Goal: Task Accomplishment & Management: Manage account settings

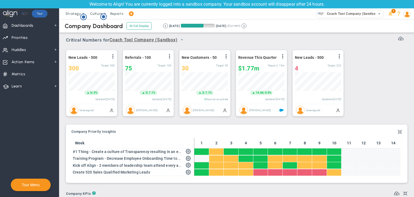
click at [212, 124] on div "Company OKR Insights Company Priority Insights Add Company Objective or Key Res…" at bounding box center [237, 153] width 344 height 65
click at [38, 24] on span "Dashboards Dashboards" at bounding box center [29, 25] width 59 height 12
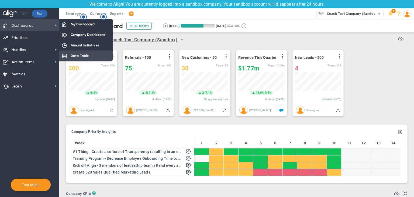
click at [93, 59] on div "Data Table" at bounding box center [86, 55] width 54 height 11
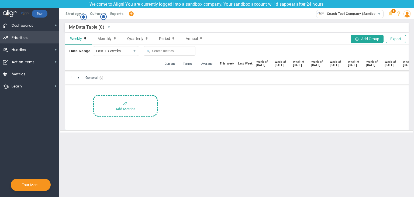
click at [20, 39] on span "Priorities" at bounding box center [20, 37] width 16 height 11
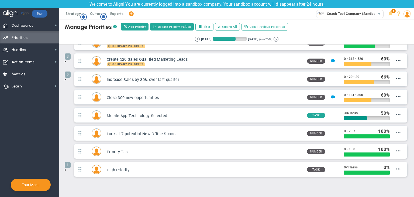
scroll to position [63, 0]
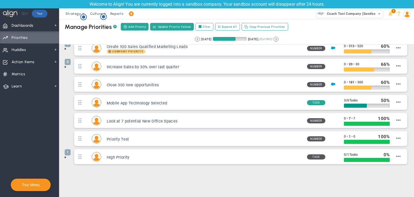
click at [64, 157] on span at bounding box center [65, 157] width 4 height 4
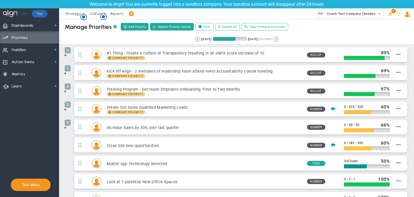
scroll to position [0, 0]
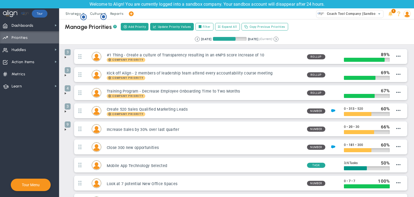
click at [66, 73] on span at bounding box center [65, 75] width 4 height 4
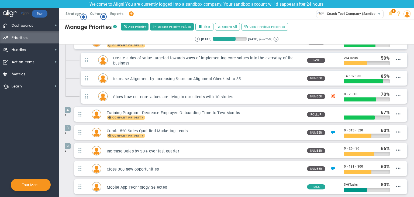
scroll to position [54, 0]
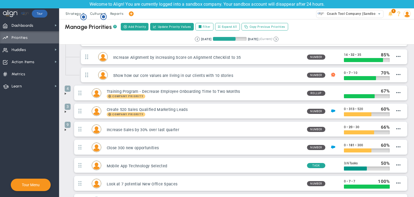
click at [65, 94] on span at bounding box center [65, 93] width 4 height 4
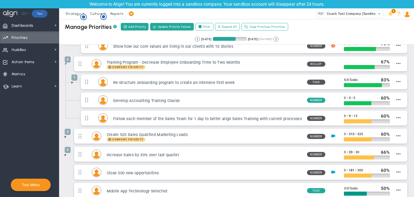
scroll to position [80, 0]
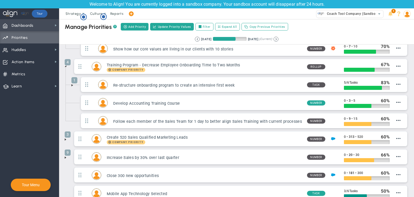
drag, startPoint x: 45, startPoint y: 26, endPoint x: 49, endPoint y: 25, distance: 4.3
click at [45, 26] on span "Dashboards Dashboards" at bounding box center [29, 25] width 59 height 12
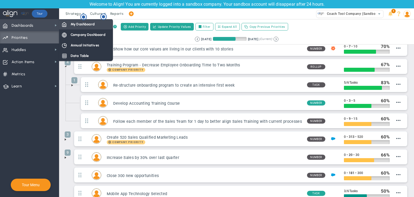
click at [63, 23] on span at bounding box center [64, 24] width 5 height 5
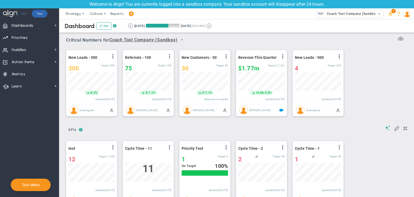
scroll to position [19, 46]
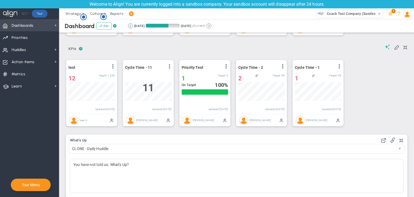
click at [23, 24] on span "Dashboards" at bounding box center [23, 25] width 22 height 11
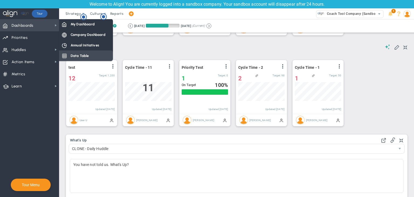
click at [68, 56] on div "Data Table" at bounding box center [86, 55] width 54 height 11
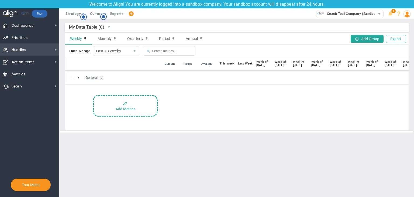
click at [43, 53] on span "Huddles Huddles" at bounding box center [29, 49] width 59 height 12
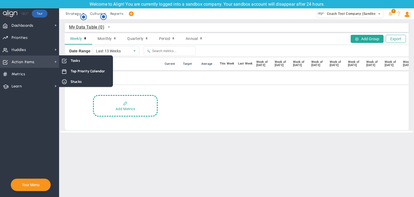
click at [46, 66] on span "Action Items Action Items" at bounding box center [29, 62] width 59 height 12
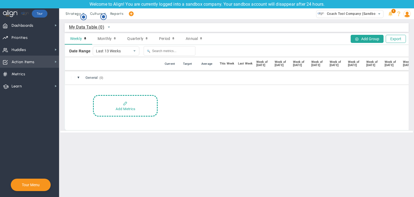
click at [47, 65] on span "Action Items Action Items" at bounding box center [29, 62] width 59 height 12
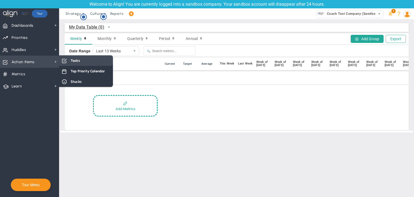
click at [76, 60] on span "Tasks" at bounding box center [75, 60] width 9 height 5
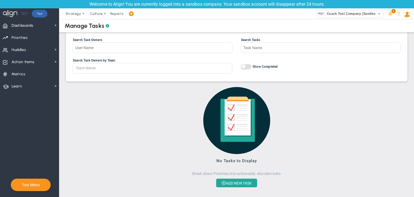
scroll to position [12, 0]
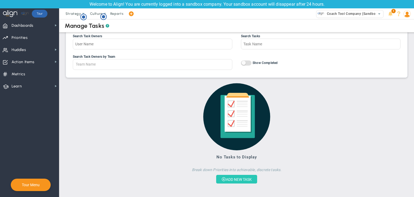
click at [237, 182] on button "ADD NEW TASK" at bounding box center [236, 179] width 41 height 9
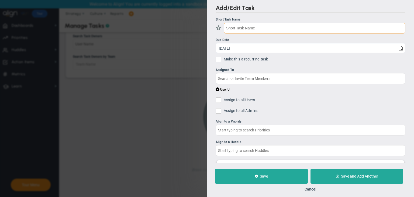
drag, startPoint x: 275, startPoint y: 32, endPoint x: 271, endPoint y: 15, distance: 16.6
click at [271, 15] on div "Add/Edit Task Short Task Name Due Date 8/22/2025 Make this a recurring task You…" at bounding box center [310, 81] width 207 height 163
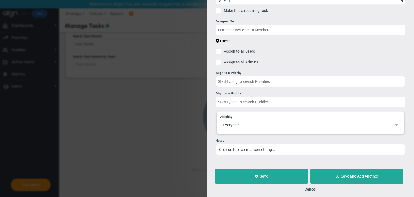
scroll to position [49, 0]
type input "New Task"
click at [253, 121] on span "Everyone" at bounding box center [306, 124] width 172 height 9
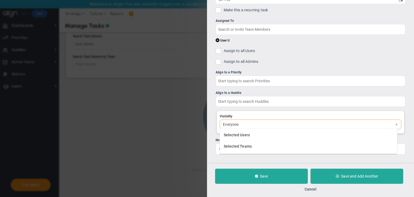
click at [190, 160] on div "Add/Edit Task Short Task Name New Task Due Date 8/22/2025 Make this a recurring…" at bounding box center [207, 98] width 414 height 197
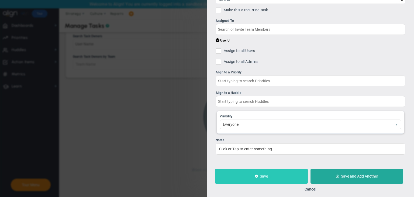
click at [260, 178] on button "Save" at bounding box center [261, 176] width 93 height 15
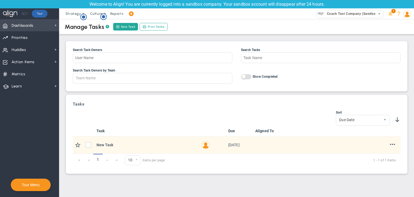
click at [36, 26] on span "Dashboards Dashboards" at bounding box center [29, 25] width 59 height 12
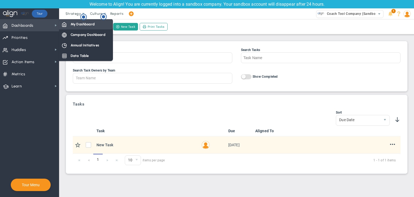
click at [74, 24] on span "My Dashboard" at bounding box center [83, 24] width 24 height 5
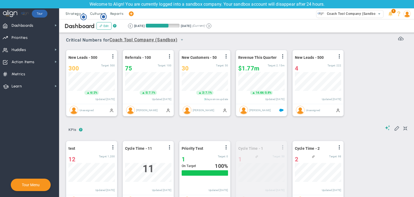
drag, startPoint x: 319, startPoint y: 141, endPoint x: 252, endPoint y: 144, distance: 67.3
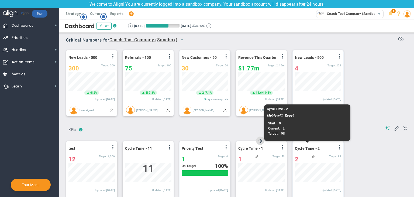
scroll to position [19, 46]
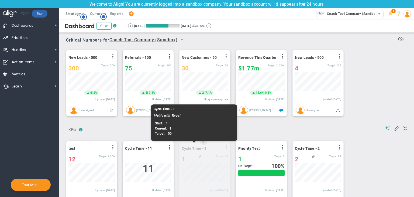
drag, startPoint x: 261, startPoint y: 141, endPoint x: 188, endPoint y: 146, distance: 73.5
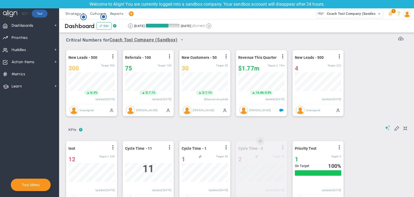
drag, startPoint x: 316, startPoint y: 142, endPoint x: 253, endPoint y: 144, distance: 63.2
drag, startPoint x: 149, startPoint y: 142, endPoint x: 274, endPoint y: 159, distance: 126.3
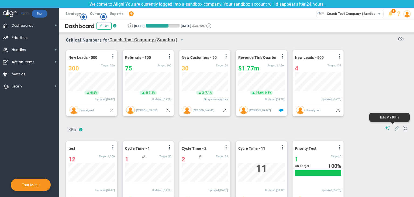
click at [394, 130] on span at bounding box center [396, 127] width 5 height 5
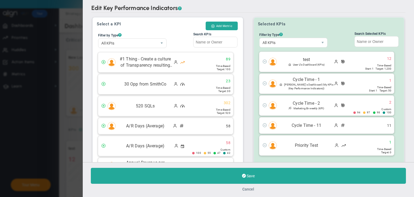
click at [250, 189] on button "Cancel" at bounding box center [249, 189] width 12 height 4
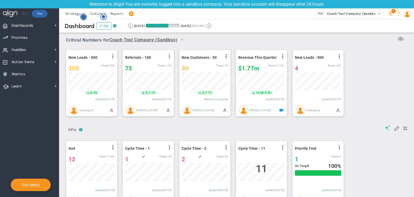
click at [85, 18] on circle "Hotspot (open by clicking or pressing space/enter)" at bounding box center [83, 17] width 5 height 5
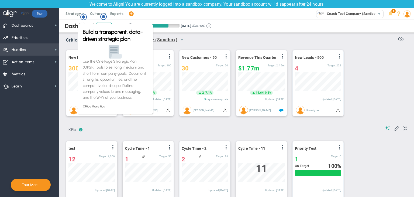
click at [53, 48] on span "Huddles Huddles" at bounding box center [29, 49] width 59 height 12
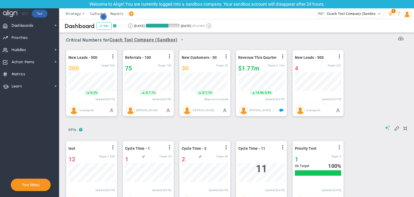
click at [103, 15] on circle "Hotspot (open by clicking or pressing space/enter)" at bounding box center [103, 16] width 5 height 5
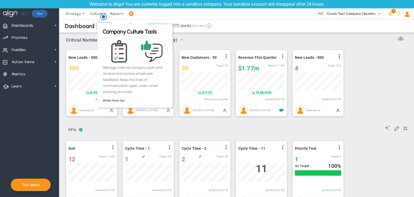
drag, startPoint x: 76, startPoint y: 49, endPoint x: 76, endPoint y: 52, distance: 3.2
click at [76, 52] on div "New Leads - 500 View Historical Graph Edit Make "No Change" Update Add Past Upd…" at bounding box center [235, 83] width 348 height 76
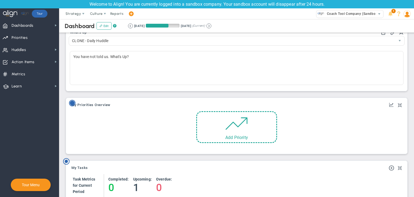
click at [72, 103] on circle "Hotspot (open by clicking or pressing space/enter)" at bounding box center [72, 103] width 5 height 5
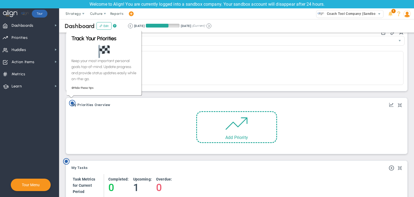
click at [65, 127] on div "My Objectives and Key Results My Priorities Overview Add Objective or Key Resul…" at bounding box center [237, 125] width 344 height 63
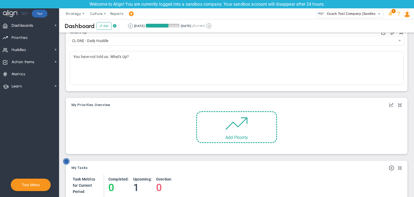
click at [66, 160] on circle "Hotspot (open by clicking or pressing space/enter)" at bounding box center [66, 161] width 5 height 5
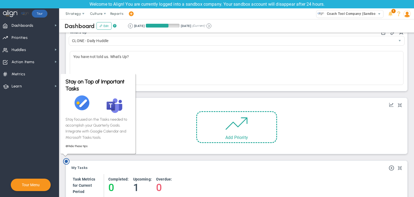
click at [171, 116] on div "Add Objective or Key Result Add Priority" at bounding box center [237, 129] width 328 height 36
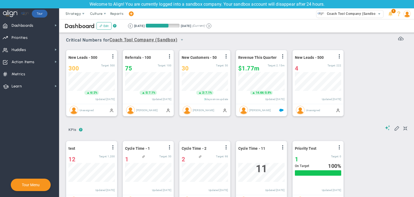
click at [162, 42] on span "Coach Tool Company (Sandbox)" at bounding box center [144, 40] width 68 height 7
click at [201, 44] on div "Critical Numbers for Coach Tool Company (Sandbox) 0 Critical Numbers for Coach …" at bounding box center [237, 38] width 342 height 14
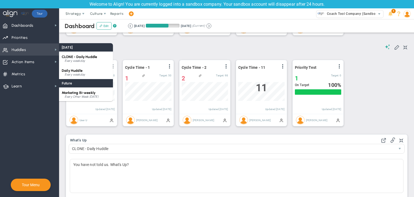
drag, startPoint x: 85, startPoint y: 91, endPoint x: 84, endPoint y: 87, distance: 4.1
click at [84, 91] on span "Marketing Bi-weekly" at bounding box center [79, 93] width 34 height 4
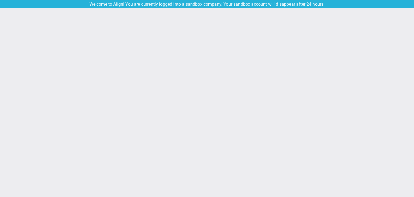
type input "[DATE]"
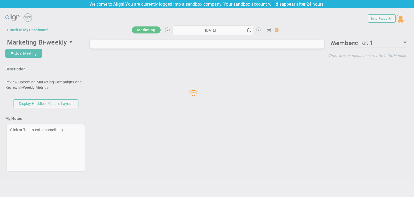
type input "Thursday, August 21, 2025"
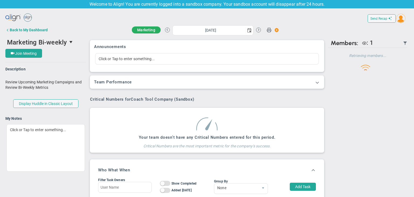
scroll to position [19, 46]
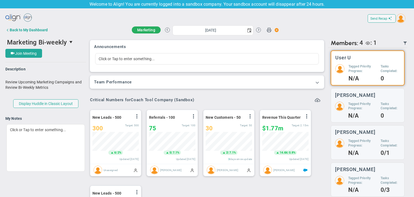
scroll to position [19, 46]
click at [33, 29] on div "Back to My Dashboard" at bounding box center [29, 30] width 38 height 4
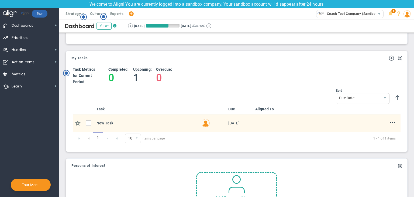
scroll to position [324, 0]
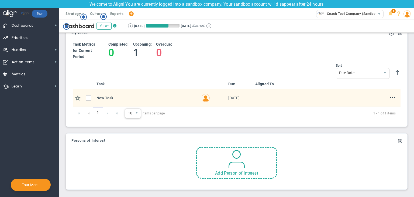
click at [127, 111] on span "10" at bounding box center [129, 113] width 8 height 9
drag, startPoint x: 135, startPoint y: 160, endPoint x: 139, endPoint y: 157, distance: 4.6
click at [136, 161] on li "50" at bounding box center [133, 157] width 16 height 11
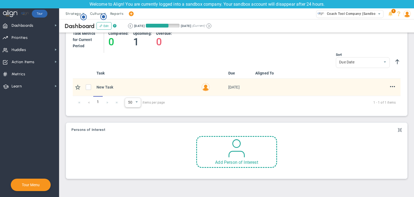
scroll to position [281, 0]
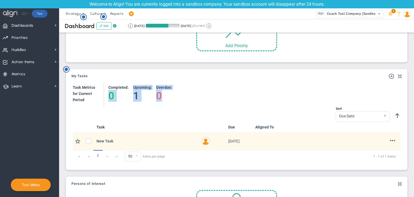
drag, startPoint x: 110, startPoint y: 97, endPoint x: 167, endPoint y: 94, distance: 57.8
click at [167, 94] on div "Task Metrics for Current Period Completed: 0 Upcoming: 1 0" at bounding box center [237, 94] width 328 height 25
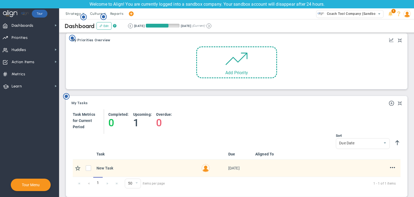
click at [159, 90] on div "My Objectives and Key Results My Priorities Overview Add Objective or Key Resul…" at bounding box center [237, 61] width 344 height 63
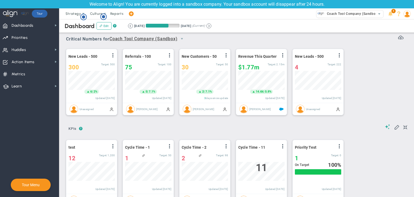
scroll to position [0, 0]
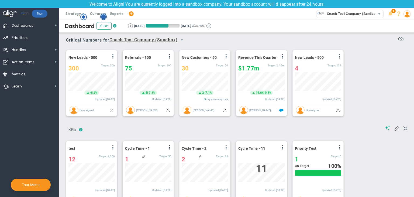
click at [103, 18] on circle "Hotspot (open by clicking or pressing space/enter)" at bounding box center [103, 16] width 5 height 5
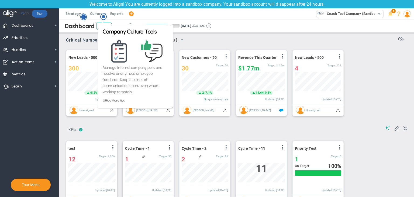
click at [86, 16] on circle "Hotspot (open by clicking or pressing space/enter)" at bounding box center [83, 17] width 5 height 5
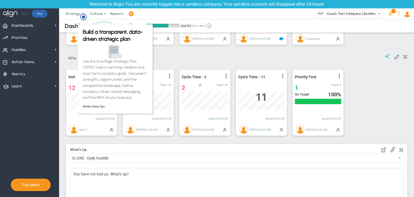
scroll to position [108, 0]
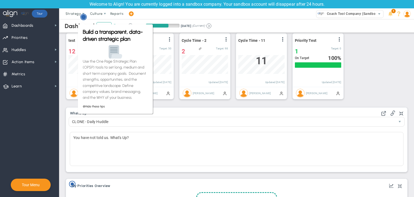
click at [83, 17] on circle "Hotspot (open by clicking or pressing space/enter)" at bounding box center [83, 17] width 5 height 5
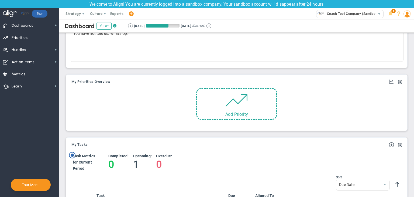
scroll to position [216, 0]
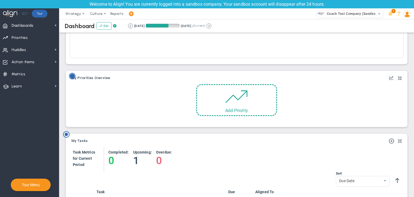
click at [73, 76] on circle "Hotspot (open by clicking or pressing space/enter)" at bounding box center [72, 76] width 5 height 5
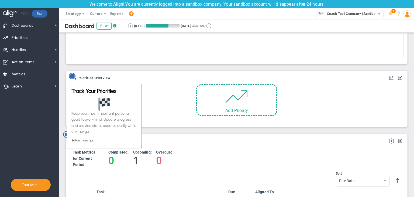
click at [73, 76] on circle "Hotspot (open by clicking or pressing space/enter)" at bounding box center [72, 76] width 5 height 5
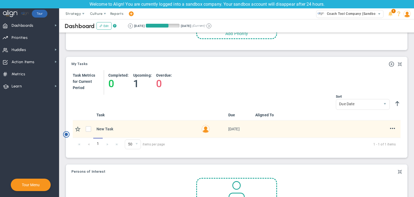
scroll to position [0, 0]
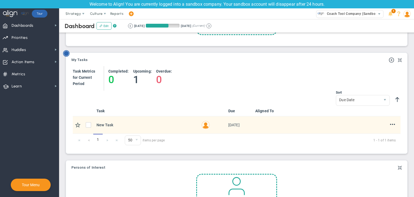
click at [67, 53] on circle "Hotspot (open by clicking or pressing space/enter)" at bounding box center [66, 53] width 5 height 5
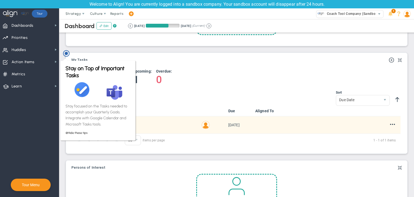
click at [103, 54] on div "My Tasks Add Task Task Metrics Period 0 1" at bounding box center [237, 103] width 342 height 101
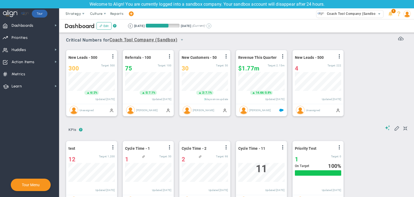
click at [212, 25] on button at bounding box center [209, 25] width 5 height 5
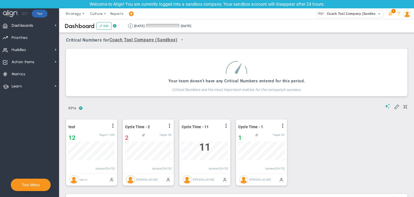
scroll to position [19, 46]
click at [129, 27] on button at bounding box center [130, 25] width 5 height 5
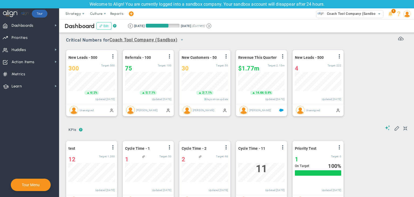
click at [105, 29] on button "Edit" at bounding box center [104, 26] width 15 height 8
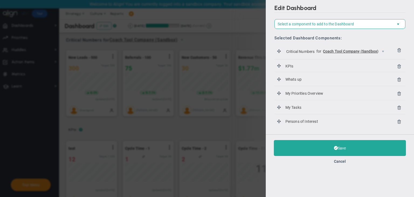
click at [339, 158] on div "Save Cancel" at bounding box center [340, 151] width 148 height 35
click at [339, 159] on button "Cancel" at bounding box center [340, 161] width 12 height 4
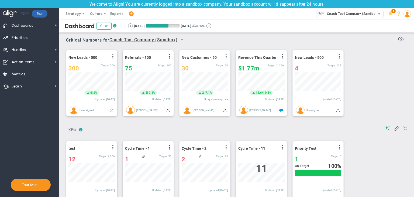
click at [404, 125] on span at bounding box center [406, 128] width 4 height 6
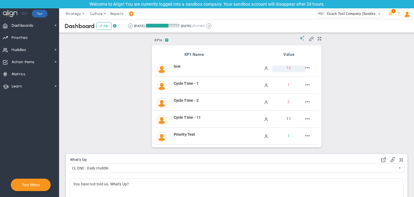
scroll to position [81, 0]
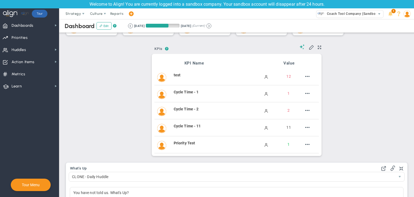
click at [315, 47] on div at bounding box center [311, 47] width 22 height 6
click at [318, 47] on span at bounding box center [320, 47] width 4 height 6
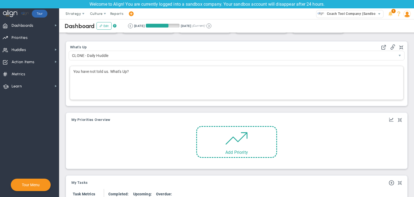
scroll to position [162, 0]
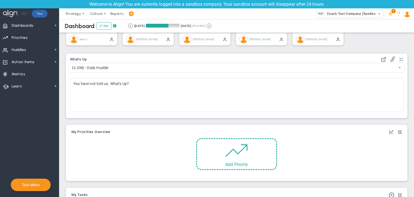
click at [400, 59] on span at bounding box center [402, 59] width 4 height 6
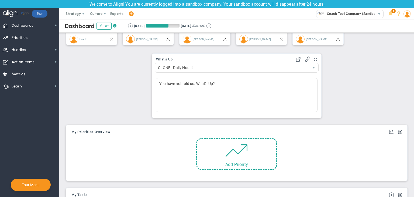
click at [316, 60] on div "What's Up 46705" at bounding box center [236, 86] width 169 height 64
click at [314, 61] on span at bounding box center [316, 59] width 4 height 6
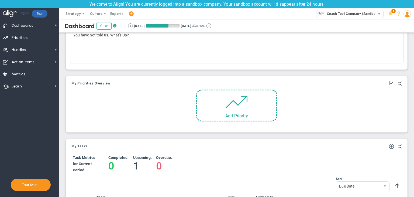
scroll to position [216, 0]
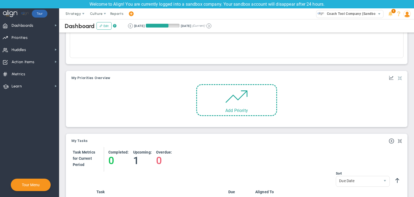
click at [398, 79] on span at bounding box center [400, 78] width 4 height 6
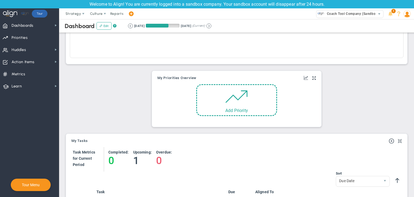
click at [313, 76] on div "My Objectives and Key Results My Priorities Overview Add Objective or Key Resul…" at bounding box center [236, 99] width 169 height 56
click at [310, 82] on div "Add Objective or Key Result Add Priority Percent Complete: 0 % 0 0 0 0 0 % 0 0" at bounding box center [236, 101] width 161 height 41
click at [313, 79] on span at bounding box center [315, 78] width 4 height 6
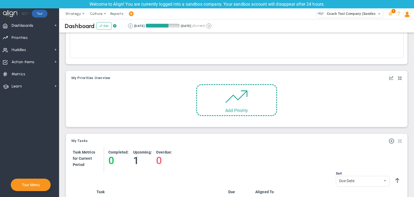
click at [398, 138] on span at bounding box center [400, 141] width 4 height 6
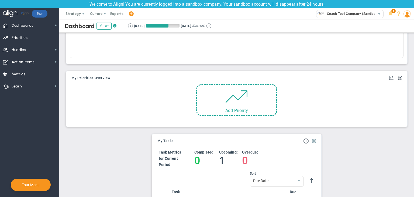
click at [313, 138] on span at bounding box center [315, 141] width 4 height 6
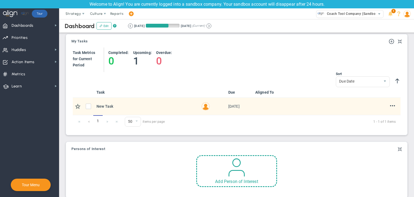
scroll to position [335, 0]
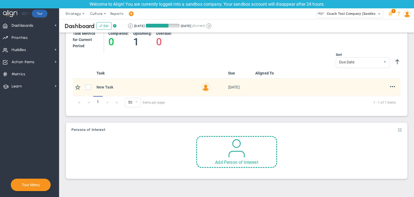
click at [398, 130] on span at bounding box center [400, 130] width 4 height 6
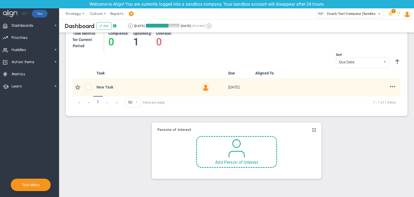
click at [313, 129] on div "Persons of Interest Add Person of Interest" at bounding box center [236, 151] width 169 height 56
click at [313, 129] on span at bounding box center [315, 130] width 4 height 6
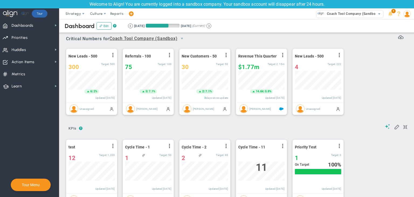
scroll to position [0, 0]
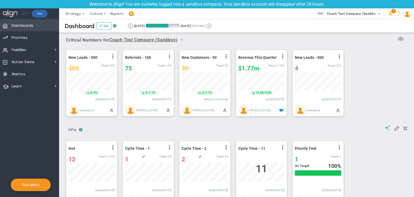
click at [54, 27] on span at bounding box center [56, 25] width 4 height 4
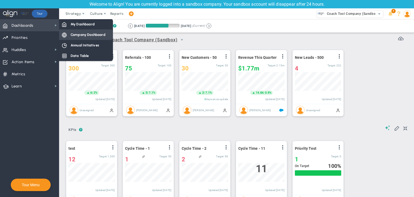
click at [81, 32] on div "Company Dashboard" at bounding box center [86, 34] width 54 height 11
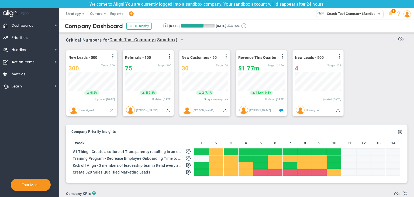
scroll to position [19, 46]
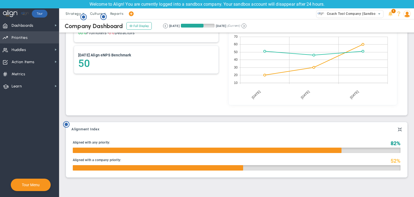
click at [24, 32] on span "Priorities" at bounding box center [20, 37] width 16 height 11
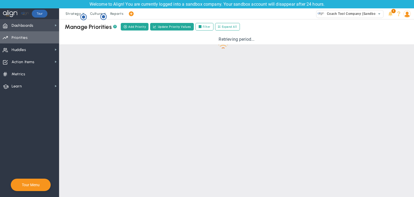
click at [25, 28] on span "Dashboards" at bounding box center [23, 25] width 22 height 11
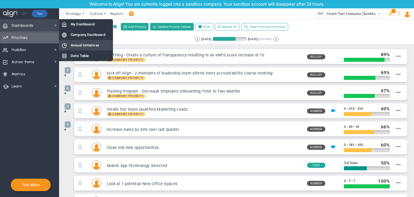
click at [75, 45] on span "Annual Initiatives" at bounding box center [85, 45] width 29 height 5
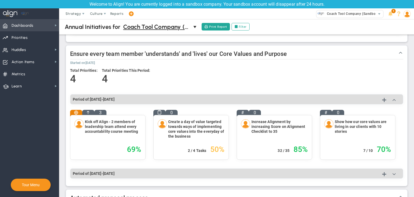
click at [28, 24] on span "Dashboards" at bounding box center [23, 25] width 22 height 11
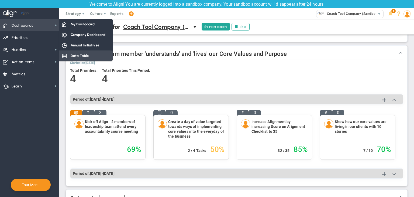
click at [79, 56] on span "Data Table" at bounding box center [80, 55] width 18 height 5
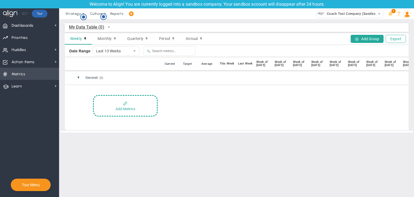
click at [36, 73] on span "Metrics Metrics" at bounding box center [29, 74] width 59 height 12
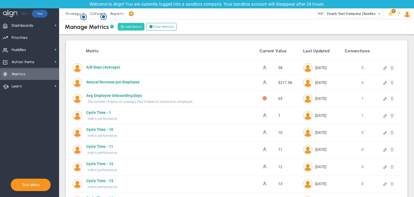
click at [126, 29] on button "Add Metric" at bounding box center [131, 27] width 27 height 8
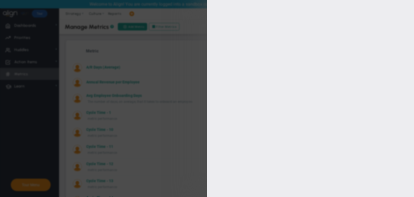
type input "User U"
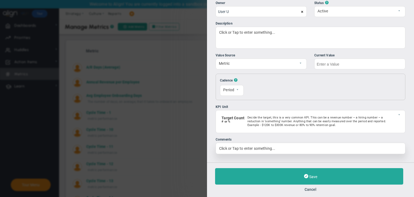
scroll to position [37, 0]
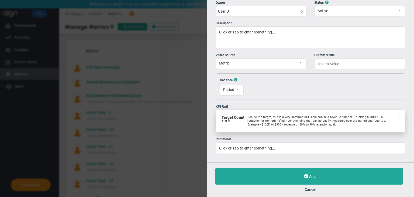
drag, startPoint x: 305, startPoint y: 129, endPoint x: 299, endPoint y: 125, distance: 6.9
click at [305, 128] on div "Target Count # or % Decide the target, this is a very common KPI. This can be a…" at bounding box center [306, 122] width 175 height 14
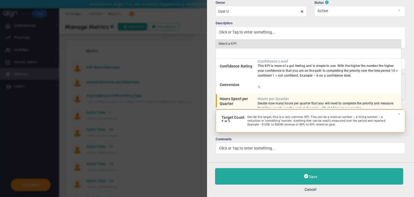
scroll to position [0, 0]
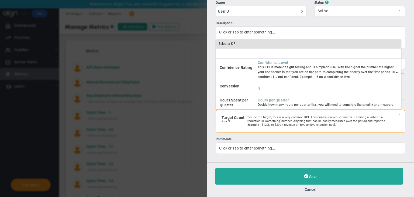
click at [309, 188] on button "Cancel" at bounding box center [310, 189] width 191 height 4
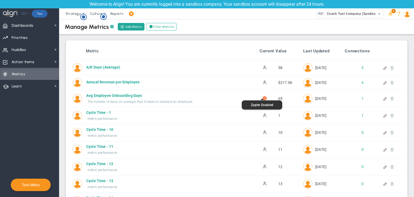
click at [263, 97] on img at bounding box center [265, 98] width 4 height 4
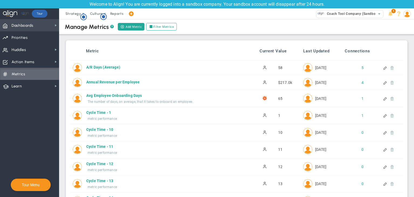
click at [18, 28] on span "Dashboards" at bounding box center [23, 25] width 22 height 11
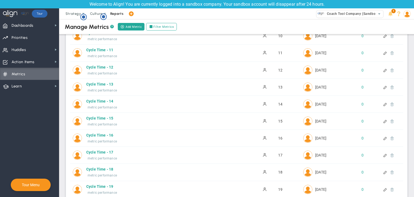
scroll to position [81, 0]
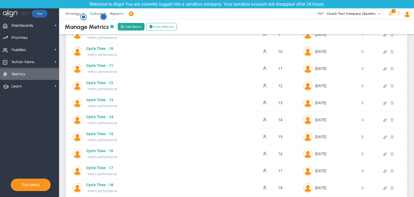
click at [105, 19] on icon "Hotspot (open by clicking or pressing space/enter)" at bounding box center [103, 16] width 6 height 6
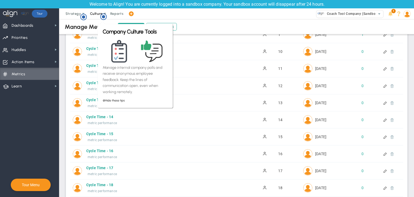
click at [90, 18] on span "Culture" at bounding box center [97, 13] width 22 height 11
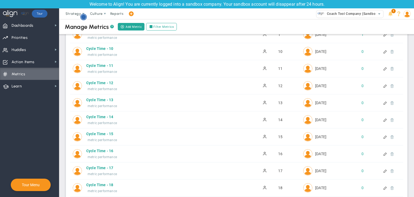
click at [83, 18] on circle "Hotspot (open by clicking or pressing space/enter)" at bounding box center [83, 17] width 5 height 5
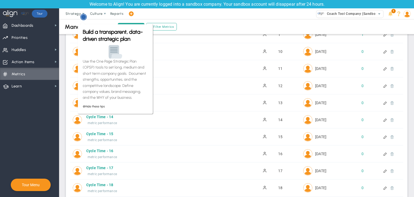
click at [84, 17] on circle "Hotspot (open by clicking or pressing space/enter)" at bounding box center [83, 17] width 5 height 5
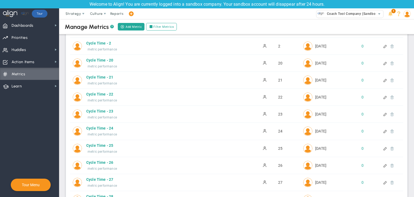
scroll to position [270, 0]
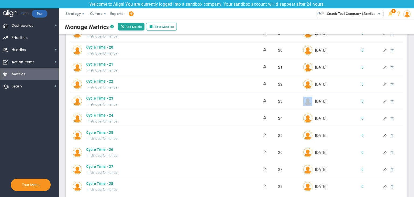
drag, startPoint x: 311, startPoint y: 104, endPoint x: 310, endPoint y: 91, distance: 13.0
click at [310, 94] on div "Cycle Time - 23 Cycle Time - 23 Active metric performance 23 0" at bounding box center [236, 101] width 333 height 17
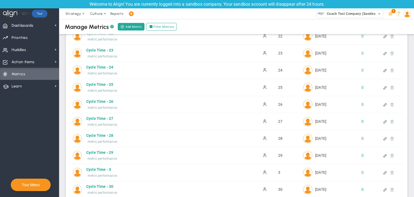
scroll to position [378, 0]
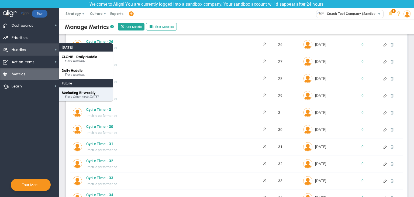
click at [81, 93] on span "Marketing Bi-weekly" at bounding box center [79, 93] width 34 height 4
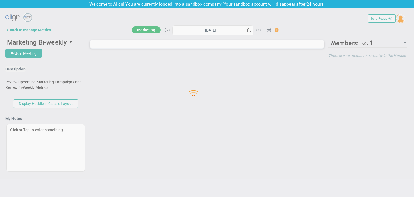
type input "Thursday, August 21, 2025"
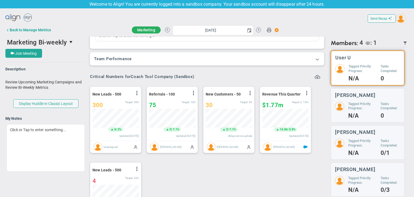
scroll to position [269780, 269752]
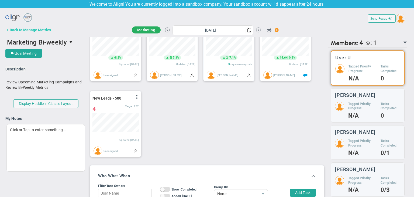
drag, startPoint x: 30, startPoint y: 19, endPoint x: 50, endPoint y: 35, distance: 24.8
click at [57, 30] on div "Send Recap Profile Contact your Advisor Share! Become an Affiliate" at bounding box center [207, 108] width 404 height 192
click at [39, 28] on div "Back to Manage Metrics" at bounding box center [30, 30] width 41 height 4
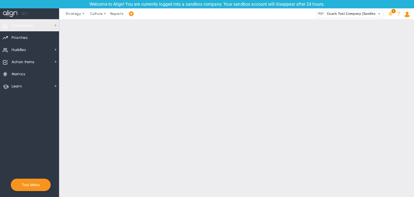
checkbox input "false"
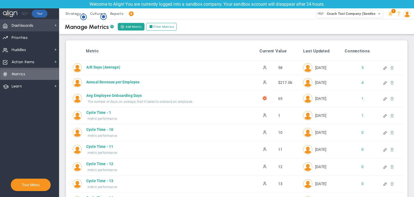
click at [51, 27] on span "Dashboards Dashboards" at bounding box center [29, 25] width 59 height 12
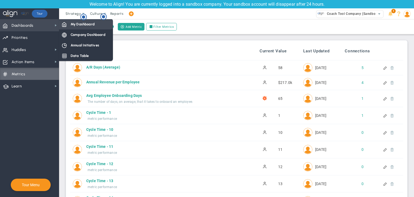
click at [63, 27] on div "My Dashboard" at bounding box center [86, 24] width 54 height 11
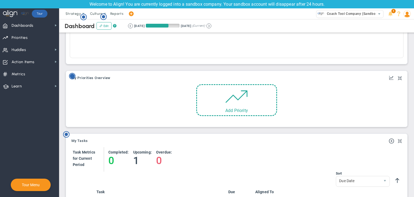
click at [74, 76] on circle "Hotspot (open by clicking or pressing space/enter)" at bounding box center [72, 76] width 5 height 5
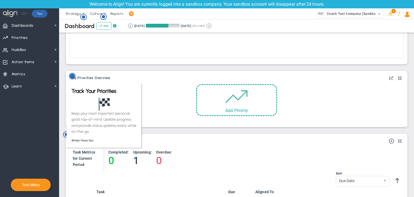
click at [74, 76] on circle "Hotspot (open by clicking or pressing space/enter)" at bounding box center [72, 76] width 5 height 5
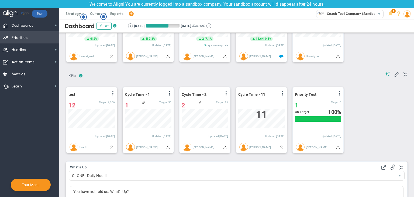
click at [18, 38] on span "Priorities" at bounding box center [20, 37] width 16 height 11
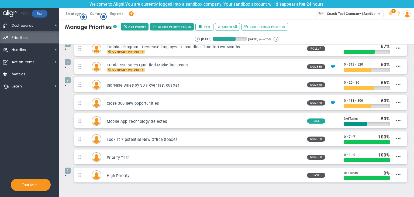
scroll to position [36, 0]
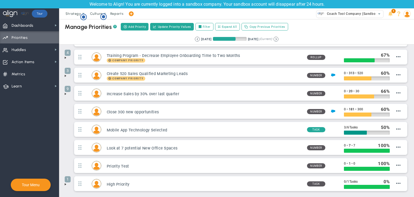
click at [64, 56] on span at bounding box center [65, 58] width 4 height 4
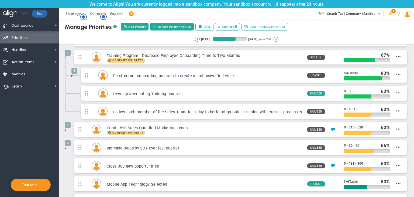
click at [72, 76] on span at bounding box center [72, 76] width 4 height 4
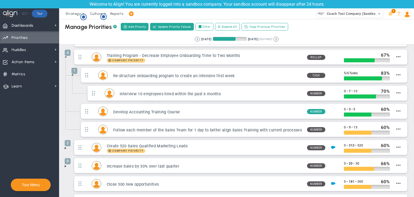
click at [73, 74] on span at bounding box center [72, 75] width 4 height 4
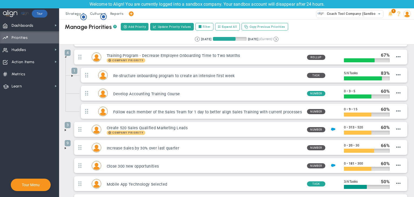
click at [73, 74] on span at bounding box center [72, 76] width 4 height 4
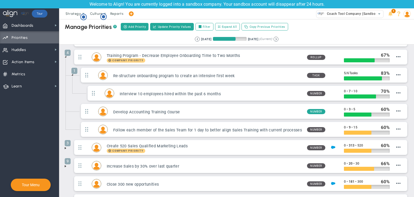
click at [66, 57] on span at bounding box center [65, 56] width 4 height 4
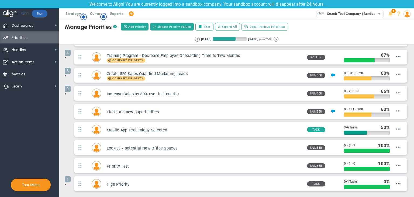
click at [65, 57] on span at bounding box center [65, 58] width 4 height 4
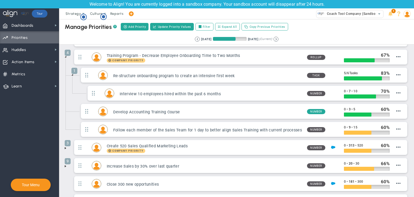
click at [73, 75] on li "1 Re-structure onboarding program to create an intensive first week Task 5 / 6" at bounding box center [241, 85] width 336 height 36
click at [72, 74] on span at bounding box center [72, 75] width 4 height 4
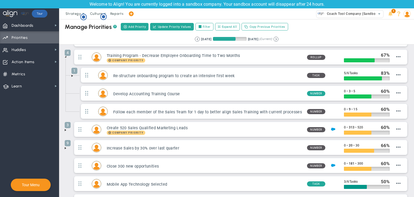
click at [72, 74] on span at bounding box center [72, 76] width 4 height 4
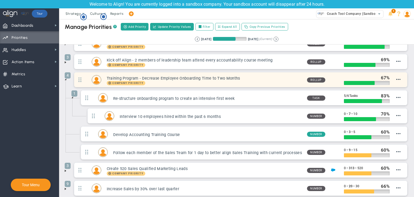
scroll to position [0, 0]
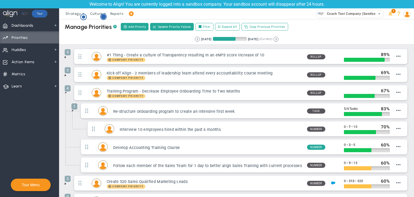
click at [102, 19] on icon "Hotspot (open by clicking or pressing space/enter)" at bounding box center [103, 16] width 6 height 6
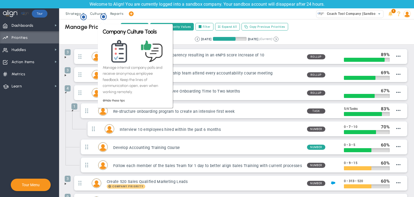
click at [83, 37] on div "Retrieving period... 6/22/2025 9/20/2025 (Current)" at bounding box center [237, 39] width 366 height 11
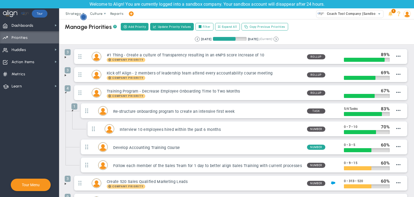
click at [84, 15] on circle "Hotspot (open by clicking or pressing space/enter)" at bounding box center [83, 17] width 5 height 5
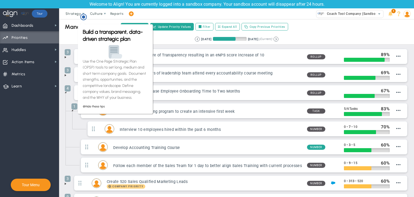
click at [73, 26] on div "Manage Priorities ?" at bounding box center [91, 26] width 52 height 7
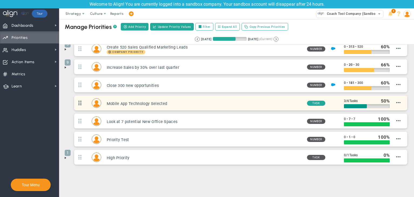
scroll to position [136, 0]
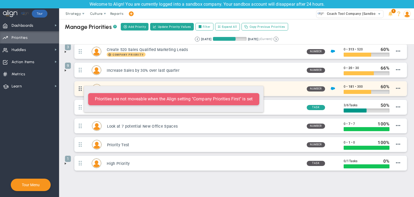
drag, startPoint x: 80, startPoint y: 105, endPoint x: 81, endPoint y: 82, distance: 23.2
click at [81, 82] on ul "3 #1 Thing - Create a culture of Transparency resulting in an eNPS score increa…" at bounding box center [237, 43] width 344 height 261
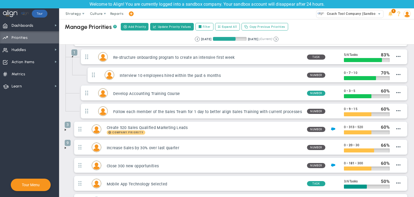
scroll to position [134, 0]
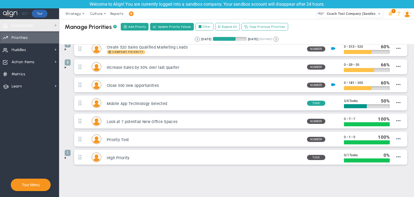
drag, startPoint x: 39, startPoint y: 22, endPoint x: 53, endPoint y: 18, distance: 14.2
click at [41, 21] on span "Dashboards Dashboards" at bounding box center [29, 25] width 59 height 12
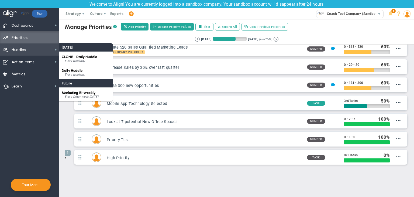
click at [35, 50] on span "Huddles Huddles" at bounding box center [29, 49] width 59 height 12
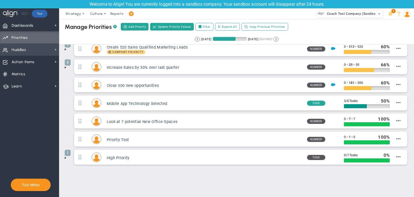
click at [35, 50] on span "Huddles Huddles" at bounding box center [29, 49] width 59 height 12
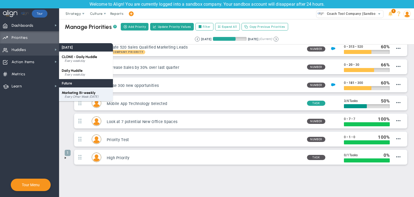
click at [85, 88] on div "Marketing Bi-weekly Every Other Week on Thursday" at bounding box center [86, 94] width 54 height 14
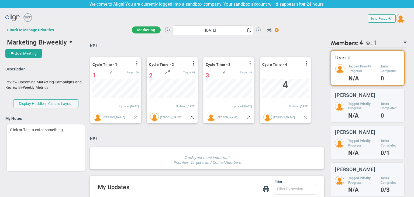
scroll to position [324, 0]
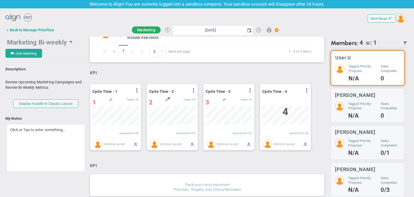
click at [56, 38] on span "Marketing Bi-weekly" at bounding box center [36, 42] width 62 height 11
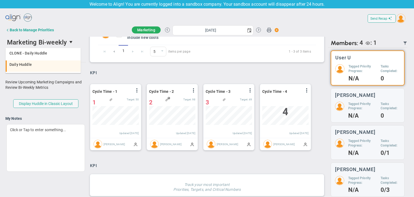
click at [34, 62] on li "Daily Huddle" at bounding box center [43, 65] width 75 height 11
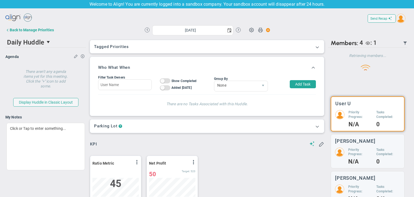
scroll to position [44, 0]
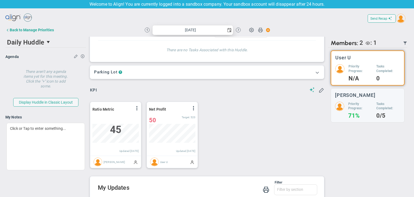
click at [228, 30] on span "select" at bounding box center [229, 30] width 4 height 4
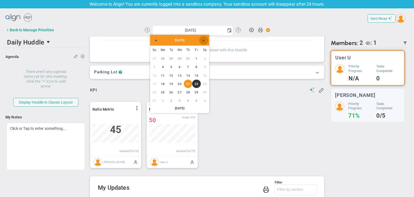
click at [207, 40] on link "Next" at bounding box center [203, 40] width 9 height 9
click at [195, 91] on link "31" at bounding box center [196, 92] width 8 height 8
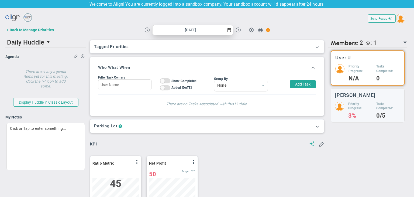
click at [228, 32] on span "select" at bounding box center [229, 30] width 4 height 4
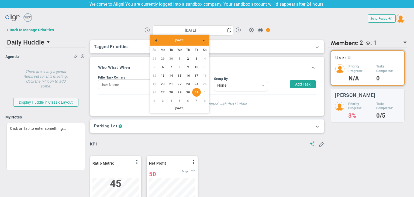
click at [152, 44] on div "October 2025" at bounding box center [179, 40] width 59 height 11
click at [158, 40] on span "Previous" at bounding box center [156, 40] width 4 height 4
drag, startPoint x: 184, startPoint y: 81, endPoint x: 187, endPoint y: 80, distance: 3.0
click at [187, 81] on table "Su Mo Tu We Th Fr Sa 27 28 29 30 31 1 2 3 4 5 6 7 8 9 10 11 12 13 14 15 16 17 1…" at bounding box center [179, 75] width 59 height 59
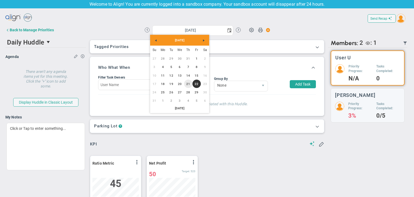
click at [187, 84] on link "21" at bounding box center [188, 84] width 8 height 8
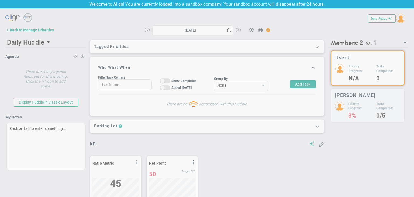
type input "Thursday, August 21, 2025"
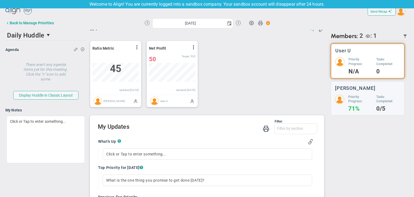
drag, startPoint x: 178, startPoint y: 42, endPoint x: 113, endPoint y: 43, distance: 64.5
click at [113, 43] on div "Period Ratio Metric View Historical Graph Edit Make "No Change" Update Add Past…" at bounding box center [141, 74] width 113 height 76
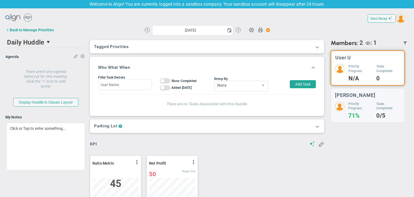
click at [227, 80] on div "Group By" at bounding box center [241, 79] width 54 height 4
click at [226, 83] on span "None" at bounding box center [236, 85] width 44 height 9
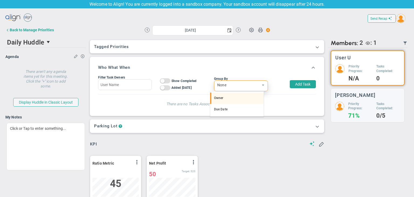
click at [218, 101] on li "Owner" at bounding box center [236, 98] width 53 height 11
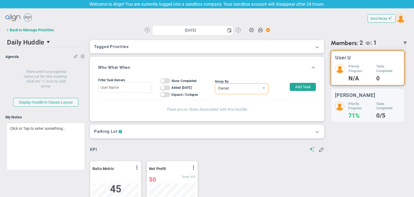
click at [297, 87] on button "Add Task" at bounding box center [303, 87] width 26 height 8
type input "User U"
type input "[DATE]"
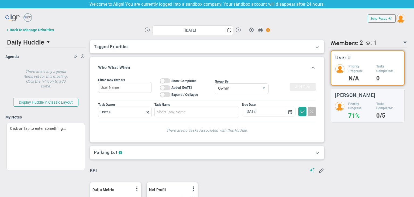
click at [202, 106] on div "Task Name" at bounding box center [197, 105] width 85 height 4
click at [173, 106] on div "Task Name" at bounding box center [197, 105] width 85 height 4
drag, startPoint x: 182, startPoint y: 117, endPoint x: 190, endPoint y: 113, distance: 8.6
click at [190, 115] on input at bounding box center [197, 112] width 85 height 11
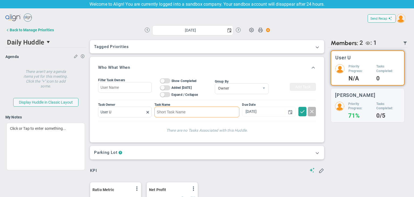
click at [190, 113] on input at bounding box center [197, 112] width 85 height 11
click at [190, 107] on input "testi" at bounding box center [197, 112] width 85 height 11
type input "testing"
click at [300, 110] on span at bounding box center [302, 110] width 5 height 5
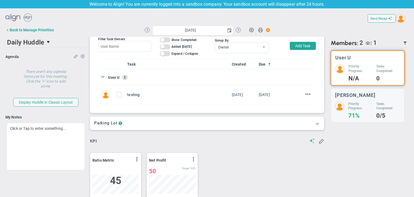
scroll to position [54, 0]
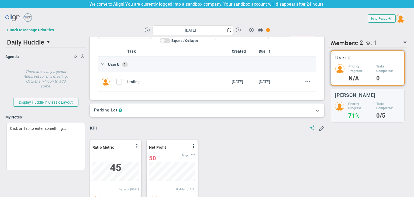
drag, startPoint x: 125, startPoint y: 64, endPoint x: 127, endPoint y: 69, distance: 5.2
click at [127, 69] on td "User U 1" at bounding box center [207, 64] width 218 height 15
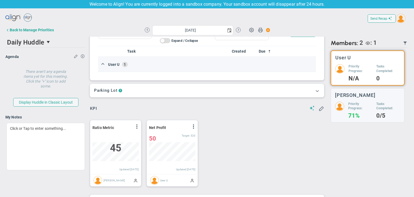
click at [105, 66] on td "User U 1" at bounding box center [207, 64] width 218 height 15
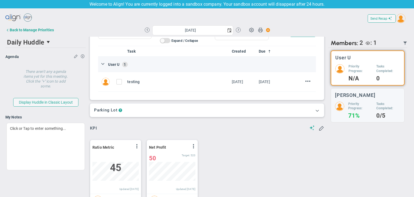
click at [103, 65] on span at bounding box center [102, 63] width 5 height 5
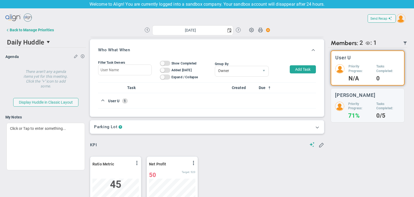
scroll to position [0, 0]
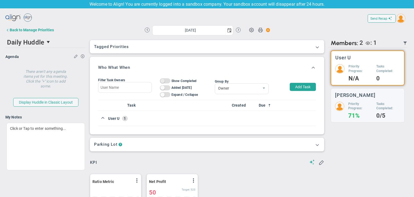
click at [162, 79] on span at bounding box center [163, 81] width 4 height 4
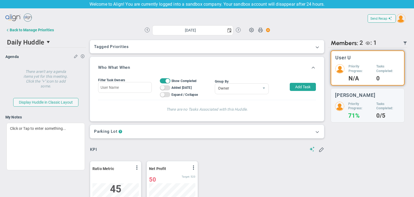
click at [169, 82] on div "On Off Show Completed" at bounding box center [179, 80] width 38 height 5
click at [161, 81] on span "On Off" at bounding box center [165, 80] width 11 height 5
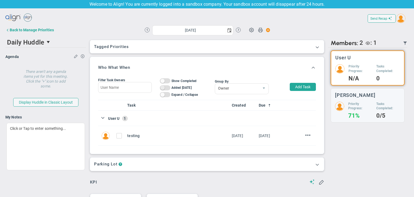
click at [161, 90] on span "On Off" at bounding box center [165, 87] width 11 height 5
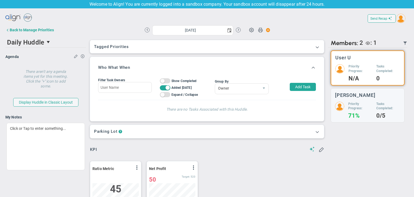
click at [168, 88] on span at bounding box center [168, 88] width 4 height 4
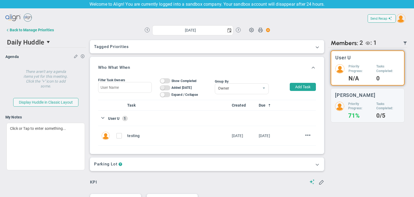
click at [166, 88] on span "On Off" at bounding box center [165, 87] width 11 height 5
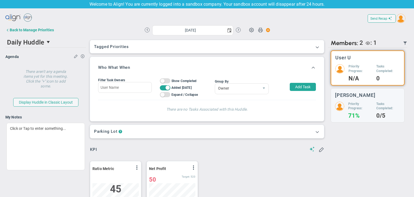
click at [166, 88] on span at bounding box center [168, 88] width 4 height 4
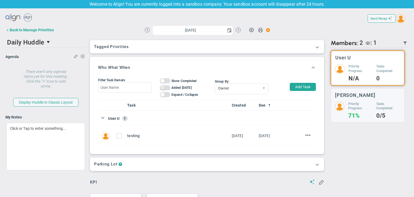
click at [166, 89] on span "On Off" at bounding box center [165, 87] width 11 height 5
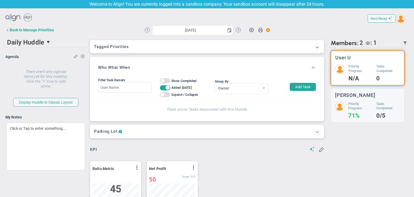
click at [167, 85] on span "On Off" at bounding box center [165, 87] width 11 height 5
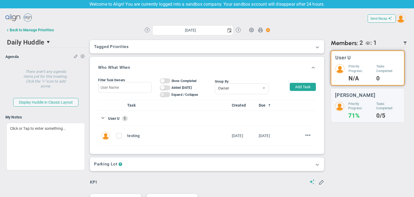
click at [165, 94] on span "On Off" at bounding box center [165, 94] width 11 height 5
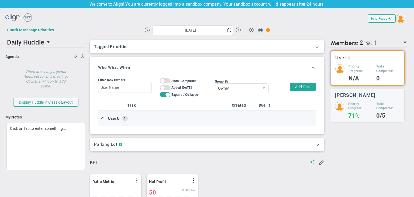
click at [108, 122] on td "User U 1" at bounding box center [207, 118] width 218 height 15
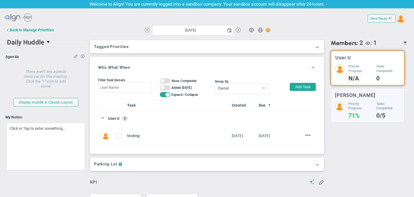
click at [167, 97] on div "Filter Task Owners On Off Show Completed On Off Added Today On Off Expand / Col…" at bounding box center [148, 87] width 100 height 26
click at [168, 95] on span at bounding box center [168, 95] width 4 height 4
click at [166, 88] on span "On Off" at bounding box center [165, 87] width 11 height 5
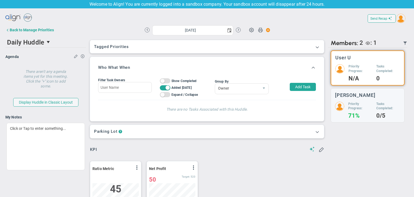
click at [166, 90] on span at bounding box center [168, 88] width 4 height 4
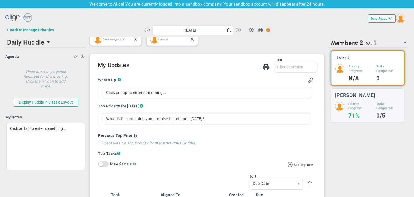
scroll to position [216, 0]
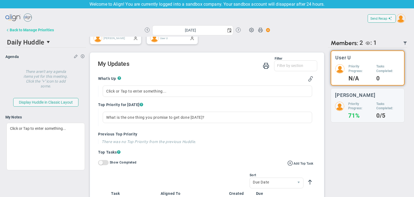
click at [40, 30] on div "Back to Manage Priorities" at bounding box center [32, 30] width 44 height 4
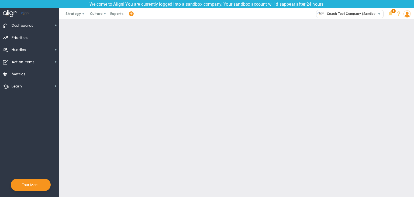
checkbox input "false"
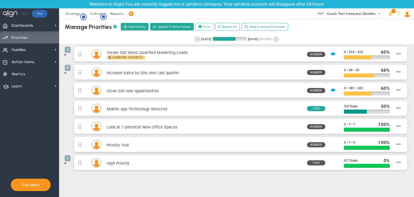
scroll to position [63, 0]
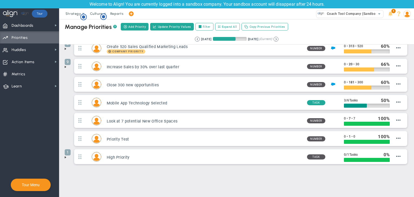
click at [66, 66] on span at bounding box center [65, 67] width 4 height 4
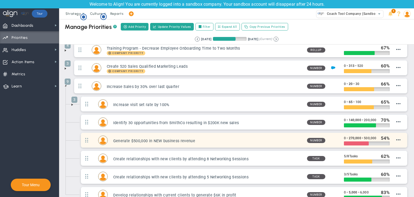
scroll to position [36, 0]
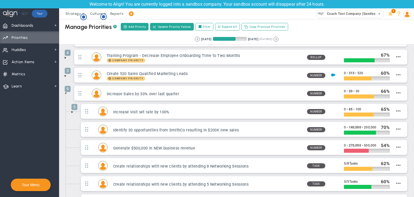
click at [72, 112] on span at bounding box center [72, 112] width 4 height 4
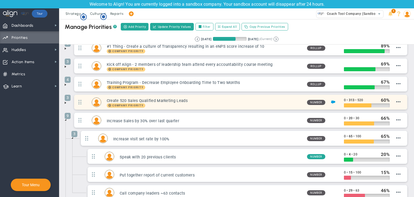
scroll to position [0, 0]
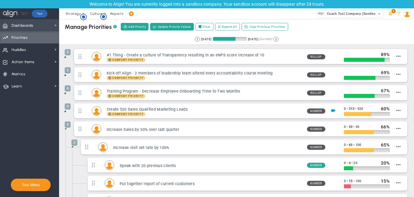
click at [26, 29] on span "Dashboards" at bounding box center [23, 25] width 22 height 11
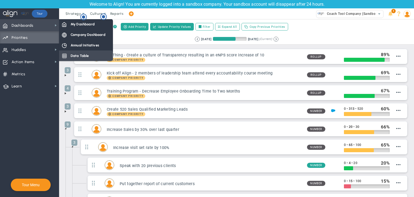
click at [77, 54] on span "Data Table" at bounding box center [80, 55] width 18 height 5
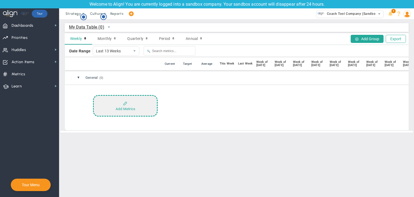
click at [135, 106] on button "Add Metrics" at bounding box center [125, 106] width 65 height 22
drag, startPoint x: 130, startPoint y: 99, endPoint x: 131, endPoint y: 96, distance: 3.4
click at [131, 98] on button "Add Metrics" at bounding box center [125, 106] width 65 height 22
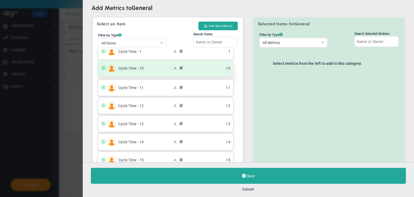
scroll to position [54, 0]
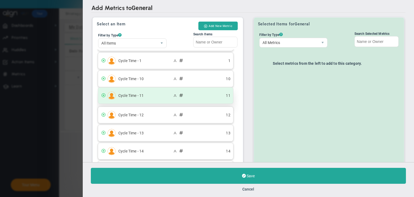
click at [172, 98] on div "Cycle Time - 11 11" at bounding box center [165, 95] width 135 height 16
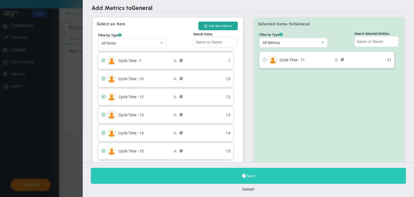
click at [149, 169] on button "Save" at bounding box center [248, 176] width 315 height 16
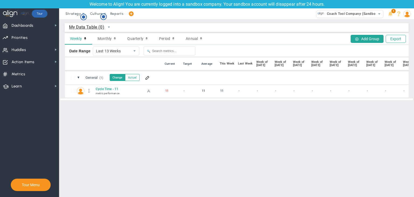
click at [88, 90] on div at bounding box center [89, 91] width 4 height 9
click at [89, 91] on div at bounding box center [89, 91] width 4 height 9
click at [88, 90] on div at bounding box center [89, 91] width 4 height 9
click at [89, 90] on div at bounding box center [89, 91] width 4 height 9
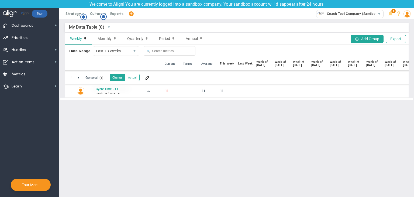
click at [89, 90] on div at bounding box center [89, 91] width 4 height 9
click at [145, 78] on button at bounding box center [147, 77] width 7 height 6
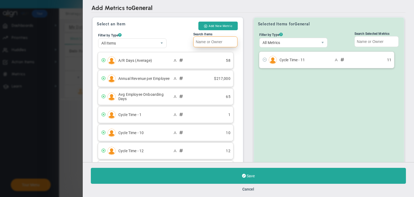
click at [208, 44] on input "Search Items" at bounding box center [215, 41] width 44 height 11
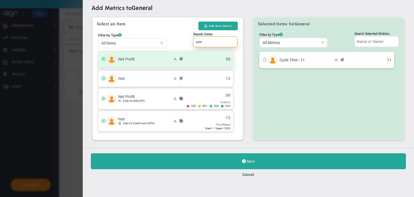
type input "use"
click at [167, 60] on span "Net Profit" at bounding box center [145, 59] width 54 height 4
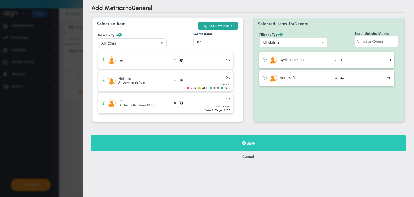
click at [281, 139] on button "Save" at bounding box center [248, 143] width 315 height 16
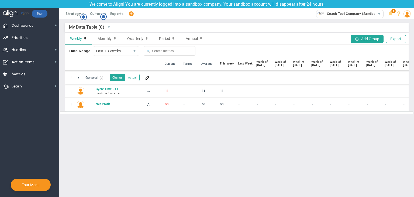
click at [88, 104] on div at bounding box center [89, 104] width 4 height 9
click at [106, 105] on div "Edit" at bounding box center [111, 105] width 37 height 11
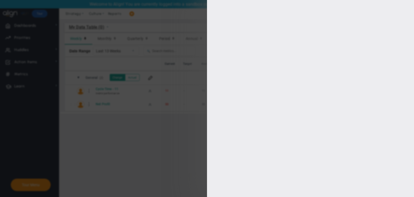
type input "Net Profit"
type input "Net-Profit"
type input "User U"
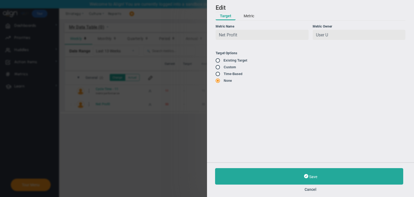
click at [252, 19] on button "Metric" at bounding box center [249, 16] width 19 height 8
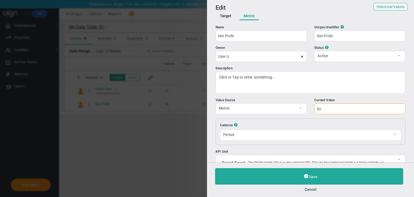
click at [330, 107] on input "50" at bounding box center [360, 108] width 91 height 11
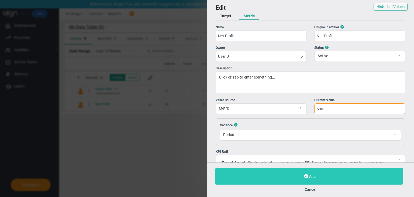
type input "500"
click at [297, 175] on button "Save" at bounding box center [309, 176] width 188 height 16
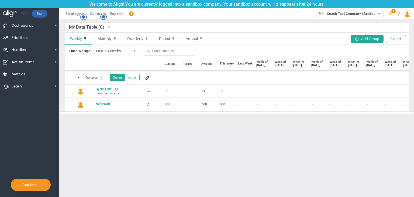
click at [91, 106] on div "⋮⋮ NP Net Profit -" at bounding box center [273, 104] width 416 height 13
click at [89, 105] on div at bounding box center [89, 104] width 4 height 9
click at [120, 107] on div "Edit" at bounding box center [111, 105] width 37 height 11
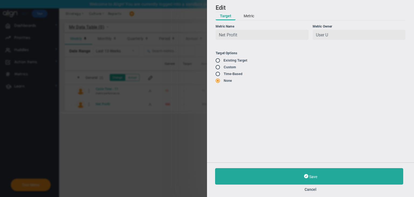
click at [218, 67] on input "radio" at bounding box center [219, 67] width 5 height 4
radio input "true"
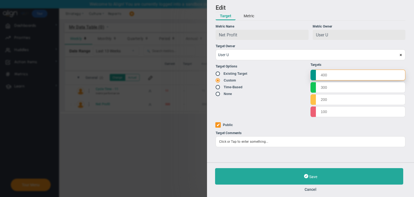
click at [329, 73] on input "text" at bounding box center [358, 75] width 95 height 11
type input "2000"
click at [339, 86] on input "text" at bounding box center [358, 87] width 95 height 11
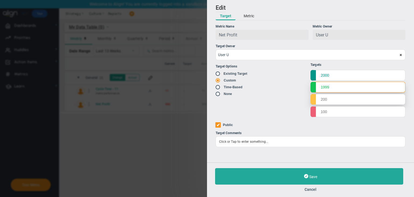
type input "1999"
drag, startPoint x: 330, startPoint y: 102, endPoint x: 333, endPoint y: 101, distance: 3.2
click at [330, 102] on input "text" at bounding box center [358, 99] width 95 height 11
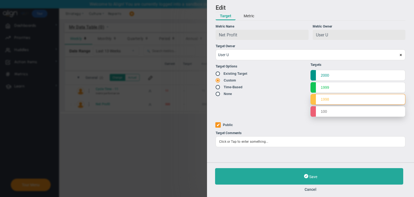
type input "1998"
click at [329, 112] on input "text" at bounding box center [358, 111] width 95 height 11
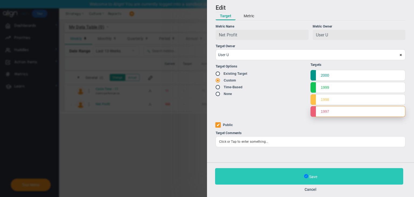
type input "1997"
click at [306, 176] on span at bounding box center [306, 176] width 4 height 6
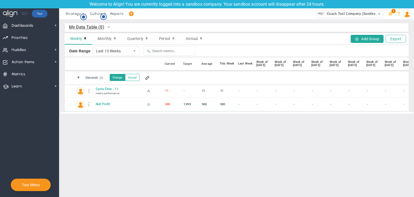
drag, startPoint x: 145, startPoint y: 78, endPoint x: 196, endPoint y: 76, distance: 51.8
click at [187, 80] on div "⋮⋮ ▼ General (2) General Change Actual" at bounding box center [273, 77] width 416 height 13
click at [88, 107] on div at bounding box center [89, 104] width 4 height 9
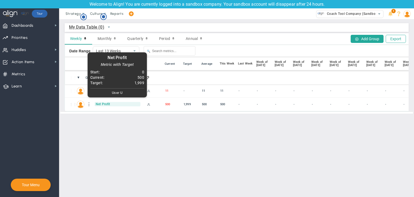
click at [132, 104] on span "Net Profit" at bounding box center [118, 104] width 46 height 4
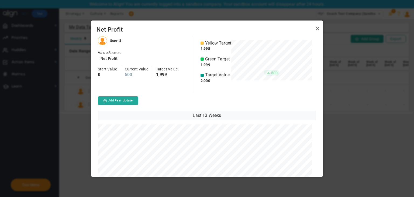
scroll to position [140, 228]
click at [318, 29] on link "Close" at bounding box center [318, 28] width 6 height 6
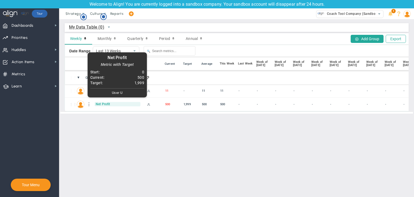
click at [102, 105] on span "Net Profit" at bounding box center [118, 104] width 46 height 4
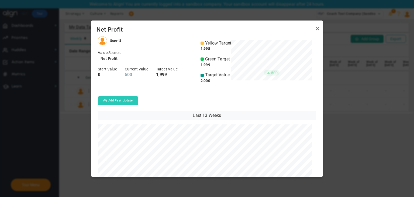
click at [131, 100] on button "Add Past Update" at bounding box center [118, 100] width 40 height 9
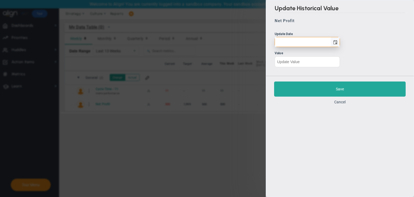
click at [339, 45] on span "select" at bounding box center [335, 41] width 9 height 9
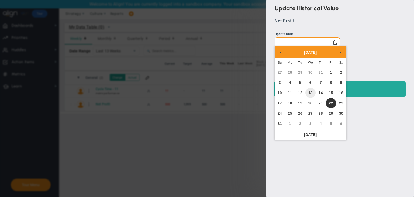
drag, startPoint x: 310, startPoint y: 93, endPoint x: 311, endPoint y: 88, distance: 5.4
click at [310, 93] on link "13" at bounding box center [311, 93] width 10 height 10
type input "[DATE]"
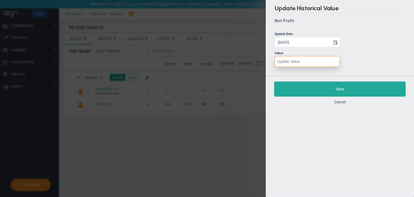
click at [312, 62] on input "number" at bounding box center [307, 61] width 65 height 11
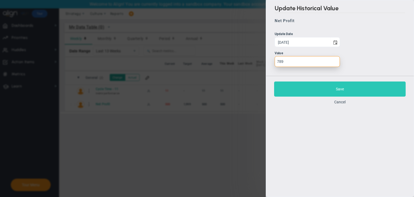
type input "789"
click at [317, 91] on button "Save" at bounding box center [340, 88] width 132 height 15
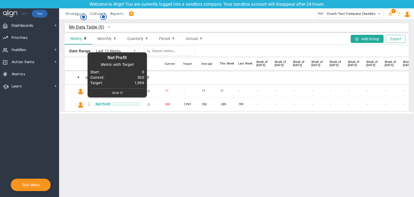
click at [101, 104] on span "Net Profit" at bounding box center [118, 104] width 46 height 4
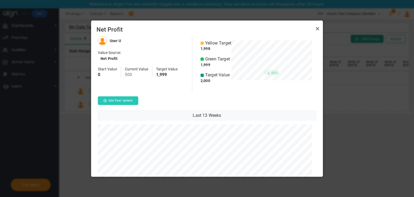
scroll to position [140, 228]
click at [133, 102] on button "Add Past Update" at bounding box center [118, 100] width 40 height 9
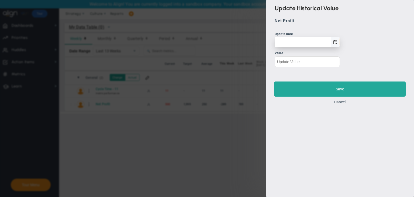
click at [337, 43] on span "select" at bounding box center [335, 42] width 4 height 4
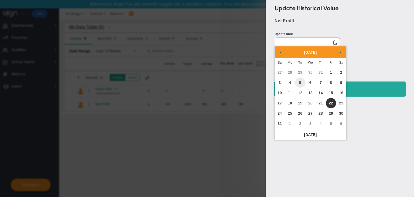
click at [298, 83] on link "5" at bounding box center [300, 82] width 10 height 10
type input "[DATE]"
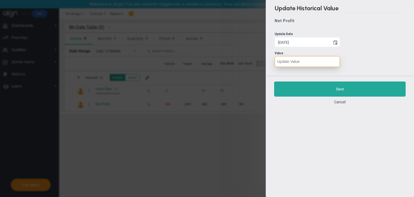
click at [305, 65] on input "number" at bounding box center [307, 61] width 65 height 11
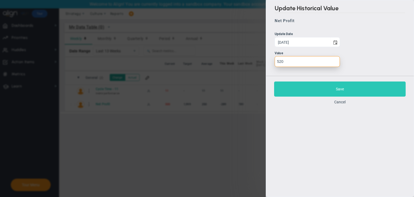
type input "520"
click at [352, 86] on button "Save" at bounding box center [340, 88] width 132 height 15
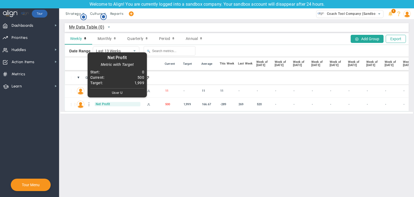
click at [96, 104] on span "Net Profit" at bounding box center [118, 104] width 46 height 4
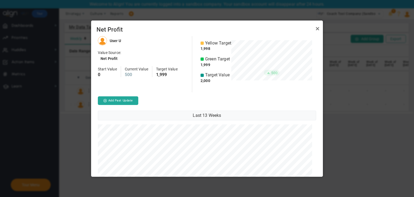
scroll to position [140, 228]
click at [125, 103] on button "Add Past Update" at bounding box center [118, 100] width 40 height 9
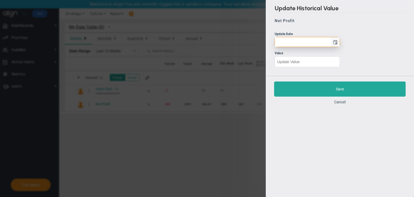
click at [336, 37] on span "select" at bounding box center [335, 41] width 9 height 9
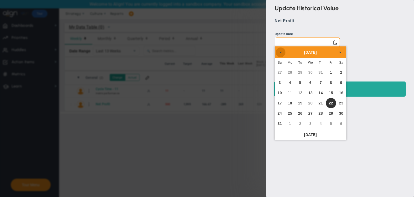
click at [278, 52] on link "Previous" at bounding box center [281, 52] width 10 height 10
click at [303, 115] on link "29" at bounding box center [300, 113] width 10 height 10
type input "[DATE]"
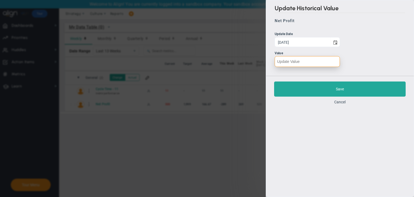
click at [321, 60] on input "number" at bounding box center [307, 61] width 65 height 11
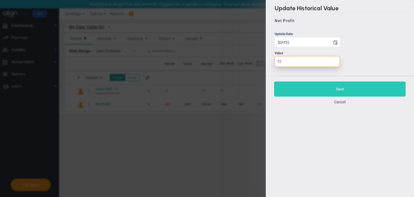
type input "72"
click at [327, 87] on button "Save" at bounding box center [340, 88] width 132 height 15
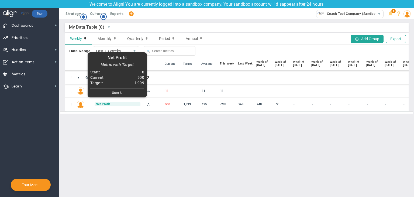
click at [110, 105] on span "Net Profit" at bounding box center [118, 104] width 46 height 4
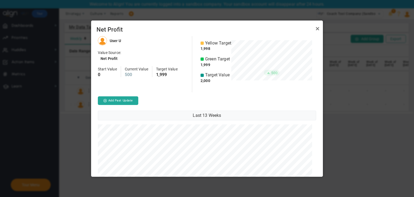
scroll to position [140, 228]
click at [128, 101] on button "Add Past Update" at bounding box center [118, 100] width 40 height 9
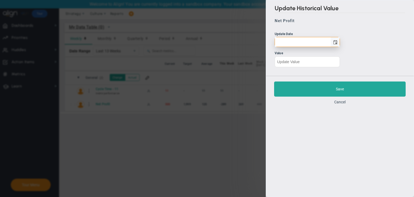
click at [336, 40] on span "select" at bounding box center [335, 42] width 4 height 4
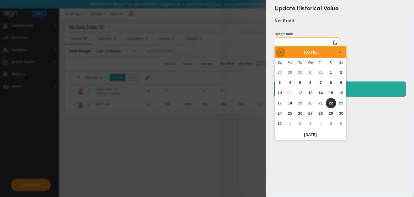
click at [277, 54] on link "Previous" at bounding box center [281, 52] width 10 height 10
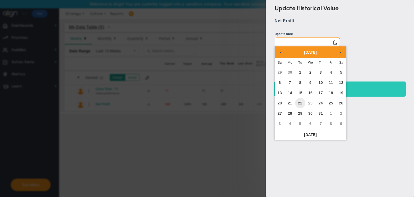
drag, startPoint x: 302, startPoint y: 104, endPoint x: 303, endPoint y: 96, distance: 7.6
click at [302, 104] on link "22" at bounding box center [300, 103] width 10 height 10
type input "[DATE]"
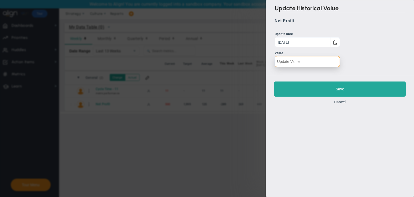
click at [320, 59] on input "number" at bounding box center [307, 61] width 65 height 11
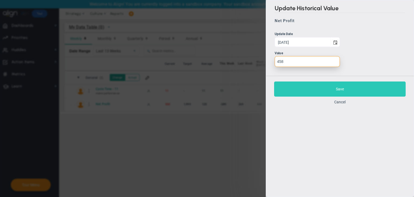
type input "458"
click at [321, 92] on button "Save" at bounding box center [340, 88] width 132 height 15
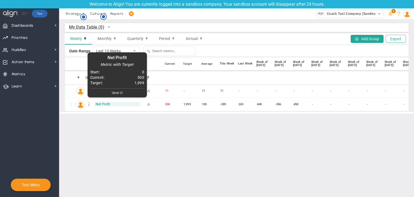
click at [104, 104] on span "Net Profit" at bounding box center [118, 104] width 46 height 4
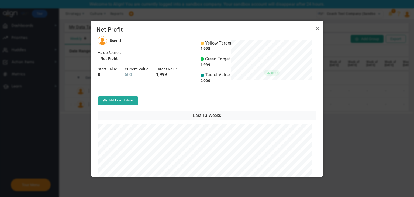
scroll to position [140, 228]
click at [132, 98] on button "Add Past Update" at bounding box center [118, 100] width 40 height 9
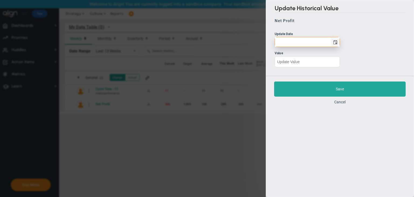
click at [335, 43] on span "select" at bounding box center [335, 42] width 4 height 4
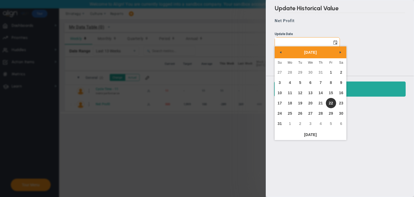
click at [274, 50] on div "Update Historical Value Net Profit Update Date Value" at bounding box center [340, 38] width 148 height 76
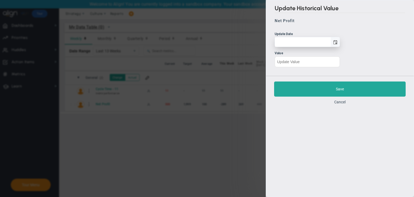
click at [335, 44] on span "select" at bounding box center [335, 42] width 4 height 4
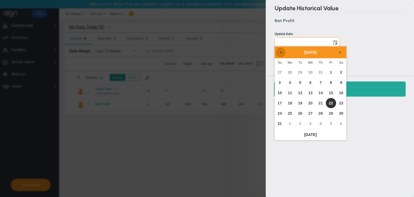
click at [280, 54] on span "Previous" at bounding box center [281, 52] width 4 height 4
click at [302, 89] on link "15" at bounding box center [300, 93] width 10 height 10
type input "[DATE]"
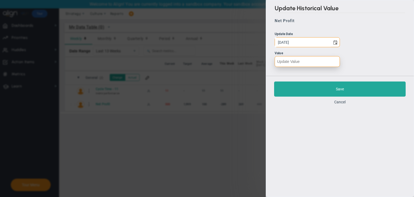
click at [302, 61] on input "number" at bounding box center [307, 61] width 65 height 11
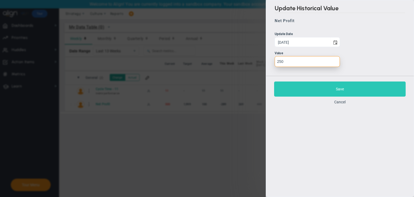
type input "250"
click at [299, 88] on button "Save" at bounding box center [340, 88] width 132 height 15
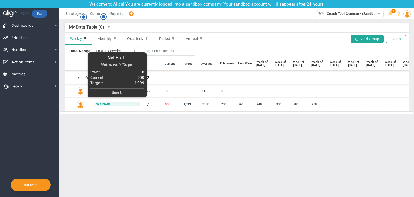
click at [99, 104] on span "Net Profit" at bounding box center [118, 104] width 46 height 4
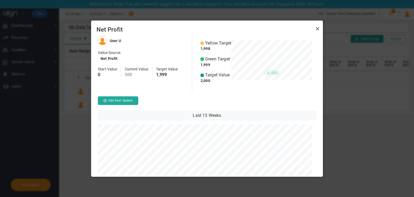
scroll to position [140, 228]
click at [125, 97] on button "Add Past Update" at bounding box center [118, 100] width 40 height 9
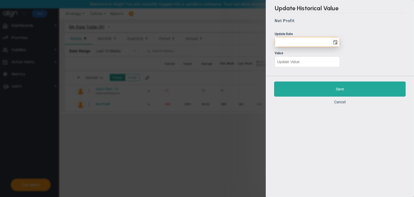
click at [336, 45] on span "select" at bounding box center [335, 41] width 9 height 9
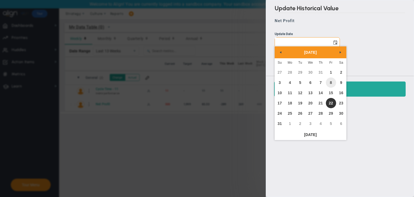
click at [333, 82] on link "8" at bounding box center [331, 82] width 10 height 10
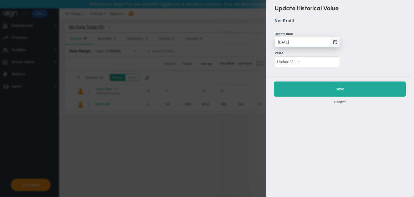
click at [333, 40] on span "select" at bounding box center [335, 42] width 4 height 4
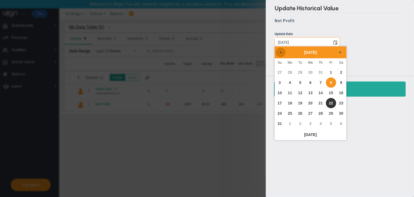
click at [285, 51] on link "Previous" at bounding box center [281, 52] width 10 height 10
click at [302, 83] on link "8" at bounding box center [300, 82] width 10 height 10
type input "[DATE]"
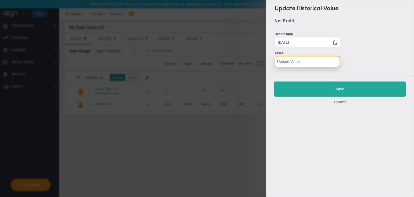
click at [316, 60] on input "number" at bounding box center [307, 61] width 65 height 11
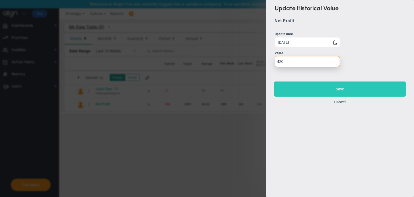
type input "420"
click at [314, 91] on button "Save" at bounding box center [340, 88] width 132 height 15
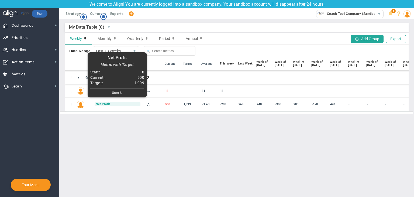
click at [107, 103] on span "Net Profit" at bounding box center [118, 104] width 46 height 4
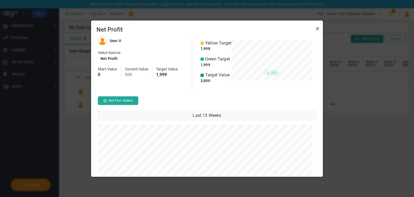
scroll to position [140, 228]
click at [127, 97] on button "Add Past Update" at bounding box center [118, 100] width 40 height 9
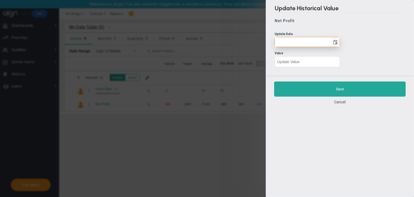
click at [335, 42] on span "select" at bounding box center [335, 42] width 4 height 4
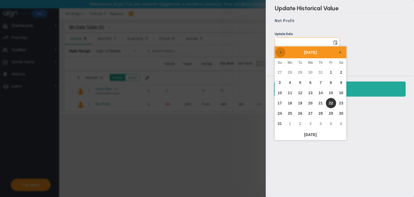
click at [284, 52] on link "Previous" at bounding box center [281, 52] width 10 height 10
click at [298, 74] on link "1" at bounding box center [300, 72] width 10 height 10
type input "[DATE]"
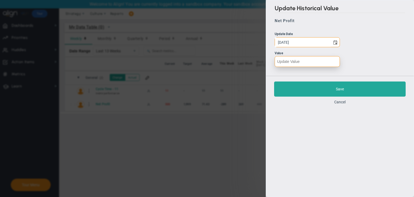
click at [310, 63] on input "number" at bounding box center [307, 61] width 65 height 11
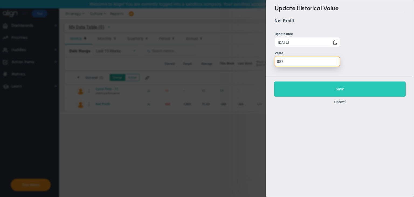
type input "987"
click at [327, 85] on button "Save" at bounding box center [340, 88] width 132 height 15
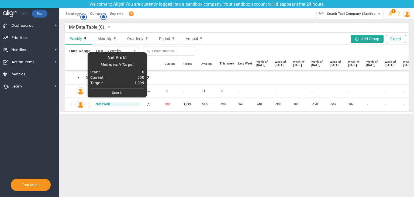
click at [99, 104] on span "Net Profit" at bounding box center [118, 104] width 46 height 4
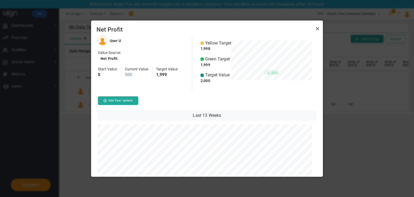
scroll to position [140, 228]
click at [108, 100] on button "Add Past Update" at bounding box center [118, 100] width 40 height 9
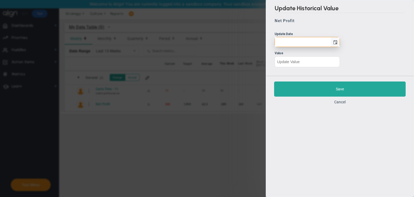
click at [340, 42] on span "select" at bounding box center [335, 41] width 9 height 9
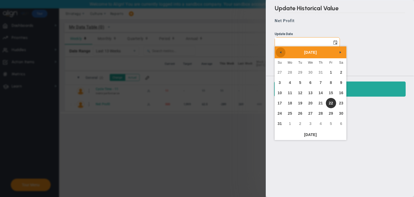
click at [285, 49] on link "Previous" at bounding box center [281, 52] width 10 height 10
click at [284, 50] on link "Previous" at bounding box center [281, 52] width 10 height 10
click at [301, 101] on link "24" at bounding box center [300, 103] width 10 height 10
type input "[DATE]"
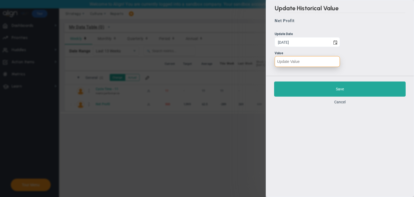
click at [318, 64] on input "number" at bounding box center [307, 61] width 65 height 11
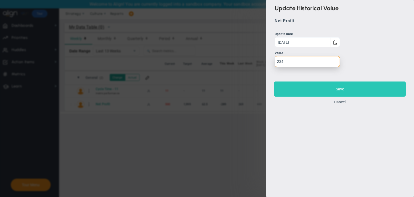
type input "234"
click at [313, 84] on button "Save" at bounding box center [340, 88] width 132 height 15
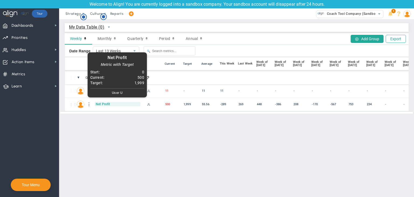
click at [101, 105] on span "Net Profit" at bounding box center [118, 104] width 46 height 4
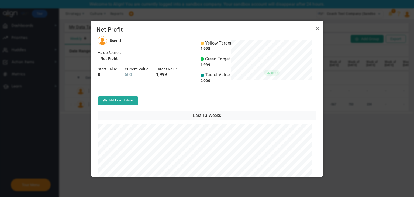
scroll to position [140, 228]
click at [133, 100] on button "Add Past Update" at bounding box center [118, 100] width 40 height 9
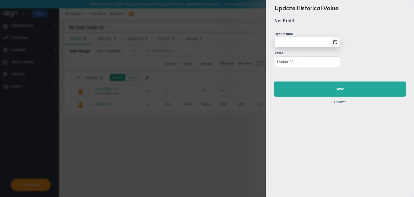
click at [335, 43] on span "select" at bounding box center [335, 42] width 4 height 4
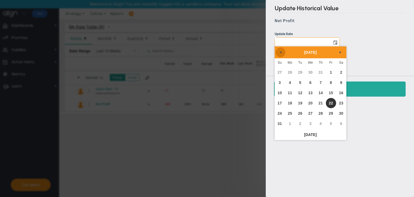
click at [280, 50] on span "Previous" at bounding box center [281, 52] width 4 height 4
drag, startPoint x: 301, startPoint y: 97, endPoint x: 302, endPoint y: 92, distance: 5.6
click at [301, 97] on link "17" at bounding box center [300, 93] width 10 height 10
type input "[DATE]"
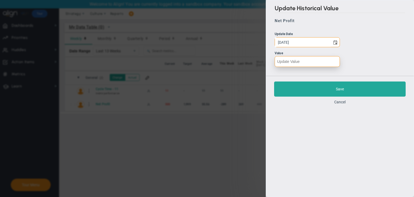
click at [308, 64] on input "number" at bounding box center [307, 61] width 65 height 11
type input "145"
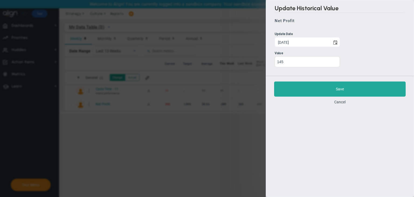
click at [327, 103] on div "Cancel" at bounding box center [340, 101] width 132 height 5
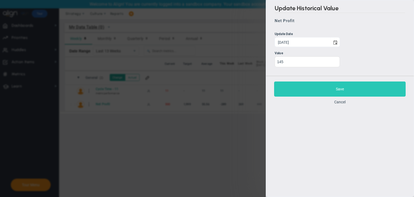
click at [325, 90] on button "Save" at bounding box center [340, 88] width 132 height 15
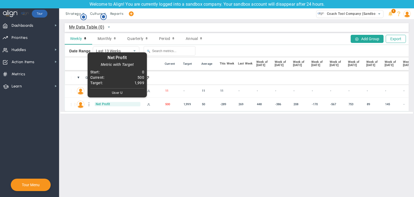
click at [101, 105] on span "Net Profit" at bounding box center [118, 104] width 46 height 4
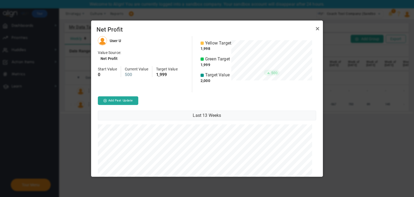
scroll to position [140, 228]
click at [127, 96] on button "Add Past Update" at bounding box center [118, 100] width 40 height 9
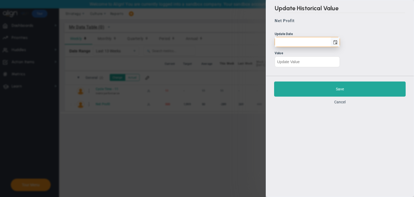
click at [337, 42] on span "select" at bounding box center [335, 42] width 4 height 4
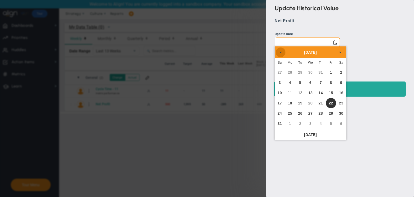
click at [277, 52] on link "Previous" at bounding box center [281, 52] width 10 height 10
click at [282, 51] on span "Previous" at bounding box center [281, 52] width 4 height 4
click at [301, 86] on link "10" at bounding box center [300, 82] width 10 height 10
type input "[DATE]"
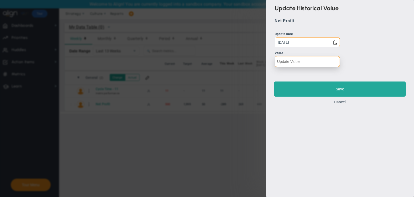
click at [301, 57] on input "number" at bounding box center [307, 61] width 65 height 11
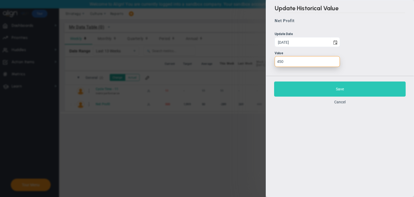
type input "450"
click at [322, 92] on button "Save" at bounding box center [340, 88] width 132 height 15
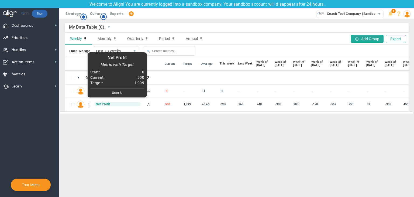
click at [108, 103] on span "Net Profit" at bounding box center [118, 104] width 46 height 4
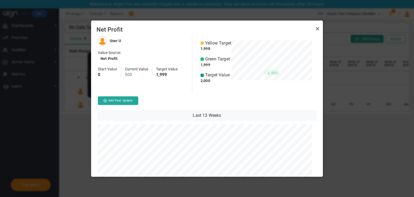
scroll to position [140, 228]
drag, startPoint x: 137, startPoint y: 99, endPoint x: 142, endPoint y: 94, distance: 7.8
click at [137, 99] on button "Add Past Update" at bounding box center [118, 100] width 40 height 9
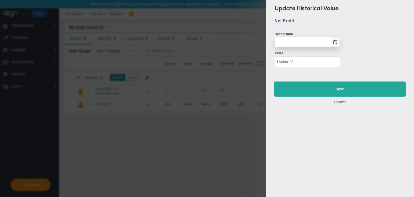
click at [338, 42] on span "select" at bounding box center [335, 41] width 9 height 9
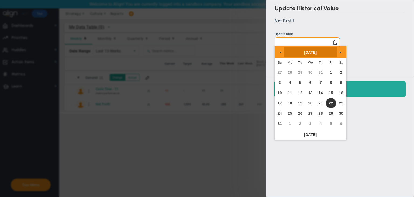
click at [276, 54] on div "[DATE]" at bounding box center [311, 52] width 72 height 12
click at [278, 54] on link "Previous" at bounding box center [281, 52] width 10 height 10
click at [278, 53] on link "Previous" at bounding box center [281, 52] width 10 height 10
click at [300, 70] on link "3" at bounding box center [300, 72] width 10 height 10
type input "[DATE]"
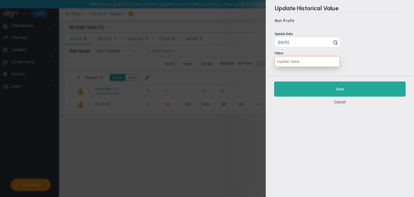
drag, startPoint x: 302, startPoint y: 61, endPoint x: 305, endPoint y: 61, distance: 3.0
click at [305, 61] on input "number" at bounding box center [307, 61] width 65 height 11
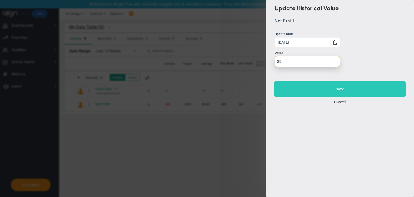
type input "89"
click at [344, 96] on button "Save" at bounding box center [340, 88] width 132 height 15
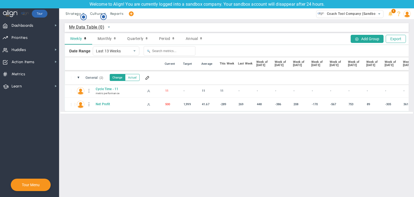
click at [98, 106] on div "Net Profit" at bounding box center [124, 104] width 59 height 5
click at [100, 106] on span "Net Profit" at bounding box center [118, 104] width 46 height 4
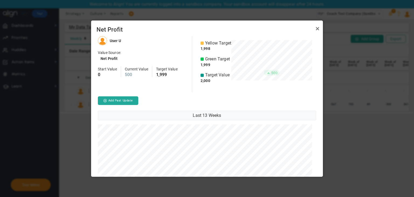
scroll to position [140, 228]
click at [130, 98] on button "Add Past Update" at bounding box center [118, 100] width 40 height 9
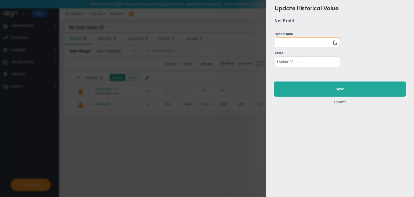
click at [335, 48] on ul "Update Date Value" at bounding box center [340, 50] width 131 height 36
click at [335, 47] on ul "Update Date Value" at bounding box center [340, 50] width 131 height 36
click at [335, 45] on span "select" at bounding box center [335, 41] width 9 height 9
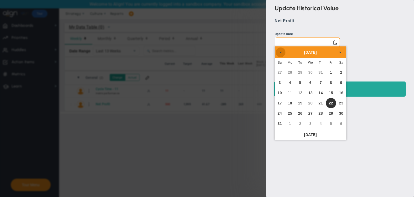
click at [279, 56] on link "Previous" at bounding box center [281, 52] width 10 height 10
click at [297, 114] on link "27" at bounding box center [300, 113] width 10 height 10
type input "[DATE]"
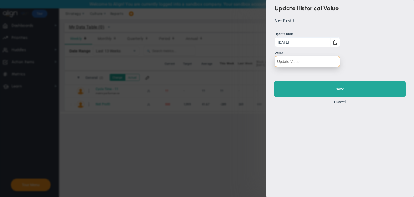
click at [288, 66] on input "number" at bounding box center [307, 61] width 65 height 11
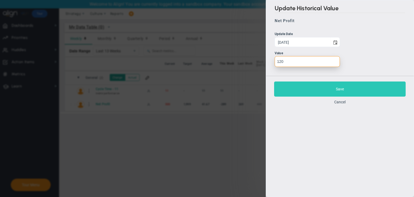
type input "120"
click at [354, 89] on button "Save" at bounding box center [340, 88] width 132 height 15
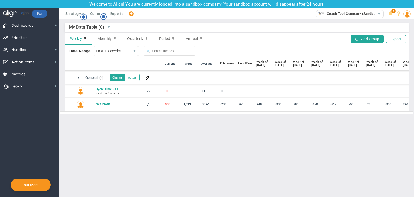
drag, startPoint x: 173, startPoint y: 111, endPoint x: 272, endPoint y: 112, distance: 99.3
click at [272, 112] on div at bounding box center [236, 112] width 353 height 2
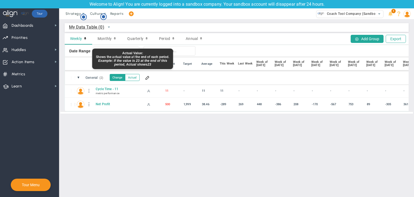
click at [135, 75] on button "Actual" at bounding box center [132, 77] width 15 height 7
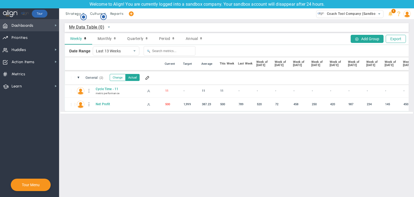
click at [13, 28] on span "Dashboards" at bounding box center [23, 25] width 22 height 11
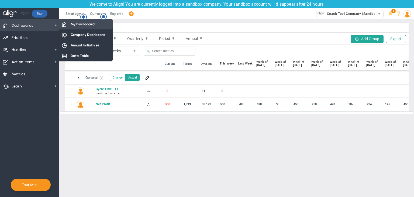
click at [73, 23] on span "My Dashboard" at bounding box center [83, 24] width 24 height 5
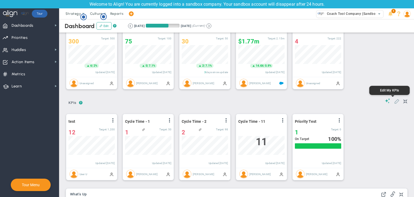
click at [394, 100] on span at bounding box center [396, 100] width 5 height 5
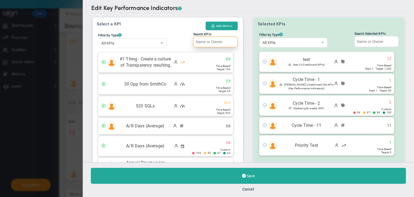
click at [226, 42] on input "Search KPIs" at bounding box center [215, 41] width 44 height 11
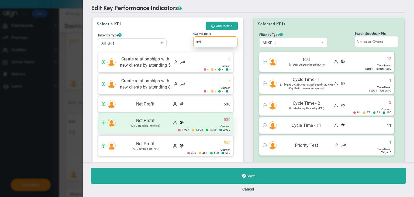
click at [202, 124] on div "Net Profit (My Data Table - General) 500" at bounding box center [165, 123] width 135 height 20
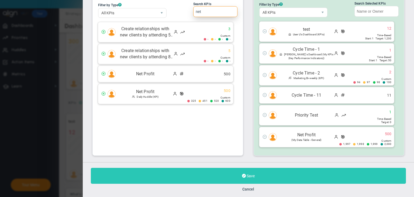
type input "net"
click at [263, 176] on button "Save" at bounding box center [248, 176] width 315 height 16
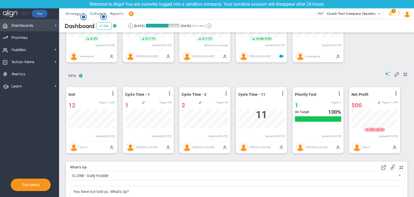
click at [43, 26] on span "Dashboards Dashboards" at bounding box center [29, 25] width 59 height 12
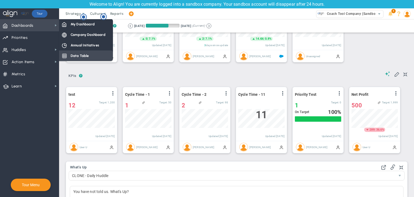
click at [77, 56] on span "Data Table" at bounding box center [80, 55] width 18 height 5
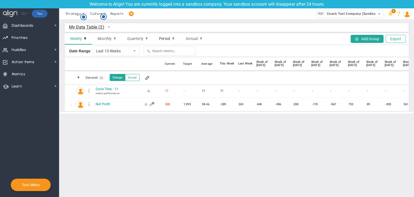
click at [161, 38] on span "Period" at bounding box center [164, 38] width 11 height 4
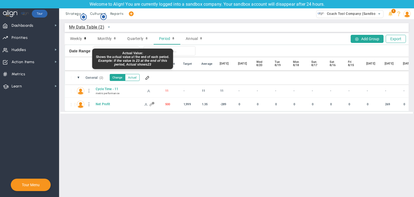
click at [130, 80] on button "Actual" at bounding box center [132, 77] width 15 height 7
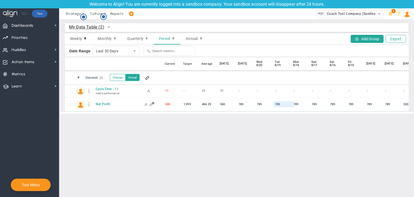
click at [280, 105] on div "789" at bounding box center [284, 104] width 20 height 6
type input "800"
click at [207, 143] on main "My Data Table (2) My Data Table → My Data Table Weekly Monthly Quarterly Period…" at bounding box center [236, 108] width 355 height 178
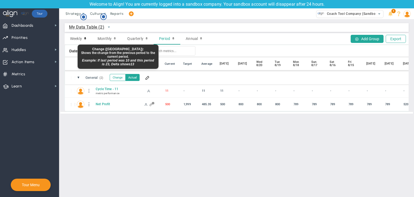
click at [120, 79] on button "Change" at bounding box center [118, 77] width 16 height 7
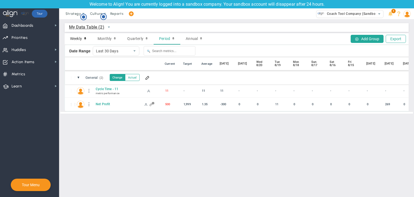
click at [73, 38] on span "Weekly" at bounding box center [76, 38] width 12 height 4
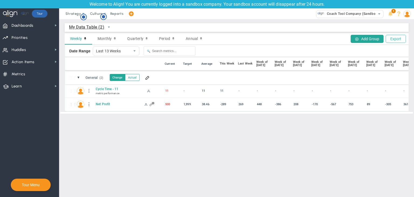
click at [398, 39] on button "Export" at bounding box center [396, 39] width 20 height 8
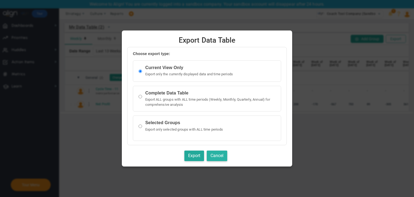
click at [214, 156] on button "Cancel" at bounding box center [217, 156] width 21 height 11
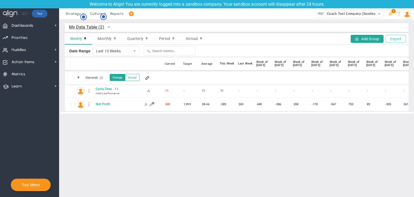
click at [403, 39] on button "Export" at bounding box center [396, 39] width 20 height 8
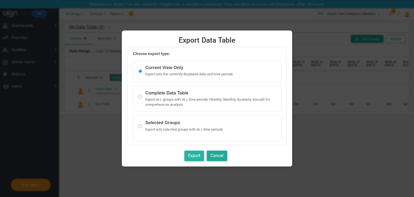
click at [193, 154] on button "Export" at bounding box center [195, 156] width 20 height 11
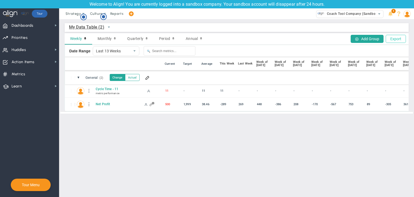
click at [399, 36] on button "Export" at bounding box center [396, 39] width 20 height 8
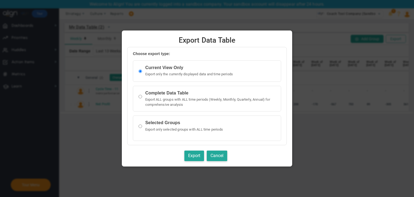
click at [139, 97] on input "radio" at bounding box center [141, 96] width 4 height 11
radio input "true"
click at [198, 156] on button "Export" at bounding box center [195, 156] width 20 height 11
